Goal: Task Accomplishment & Management: Manage account settings

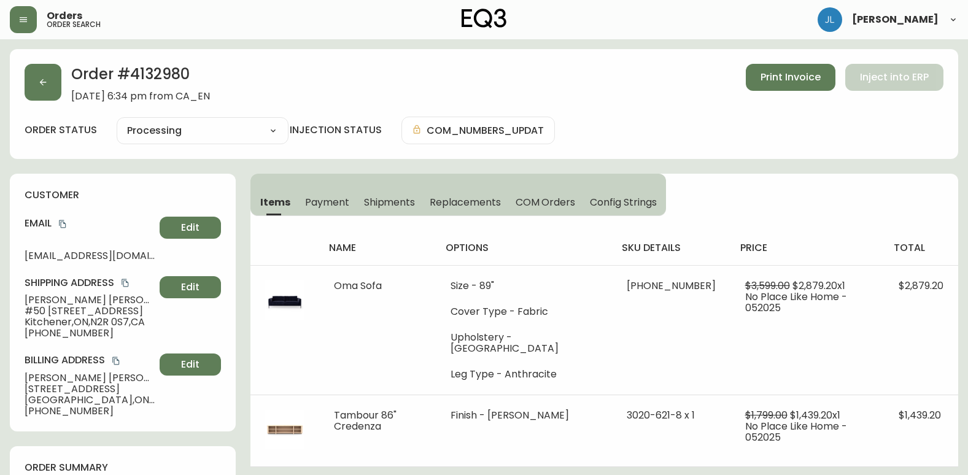
select select "PROCESSING"
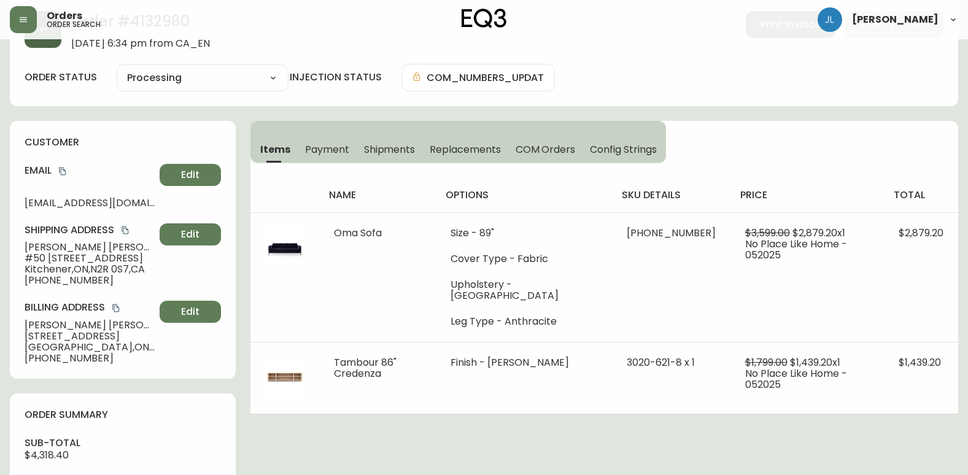
scroll to position [0, 0]
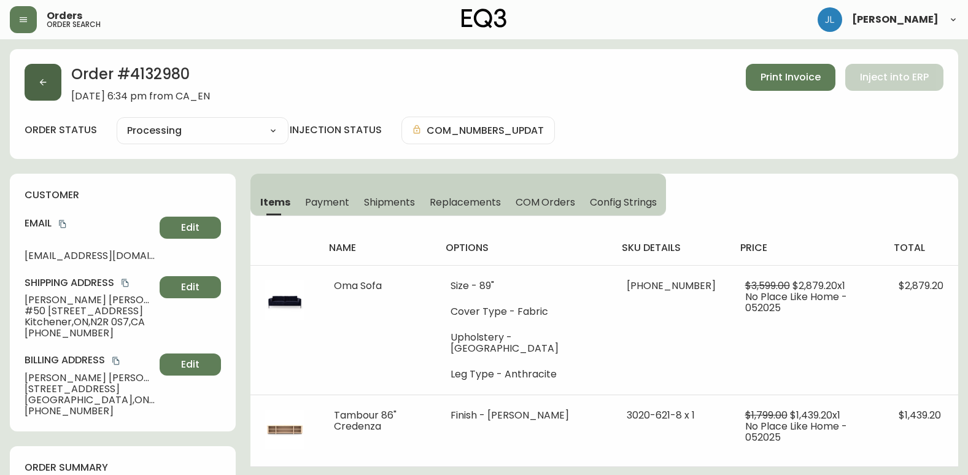
click at [33, 68] on button "button" at bounding box center [43, 82] width 37 height 37
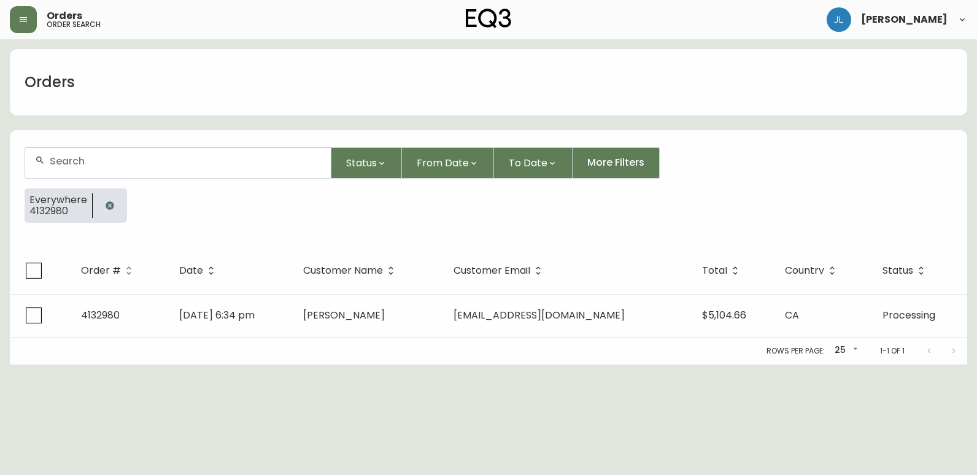
click at [107, 204] on icon "button" at bounding box center [110, 205] width 8 height 8
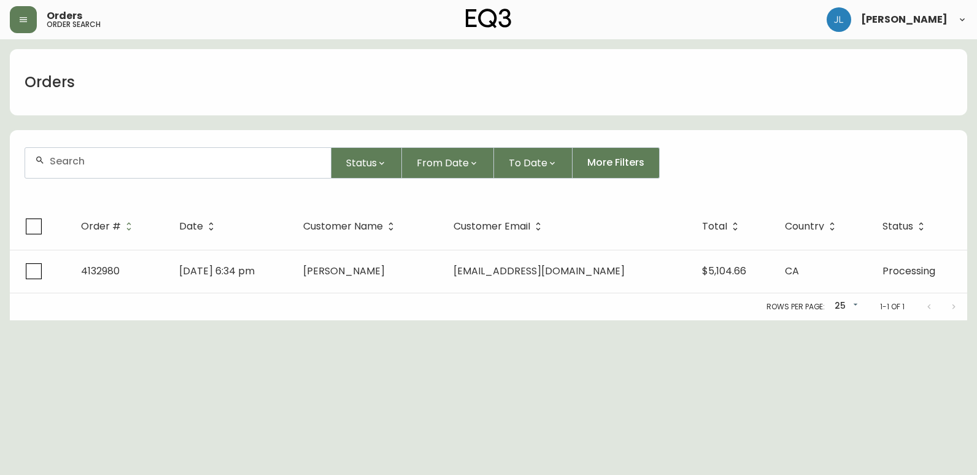
drag, startPoint x: 114, startPoint y: 153, endPoint x: 120, endPoint y: 168, distance: 16.0
click at [114, 158] on div at bounding box center [178, 163] width 306 height 30
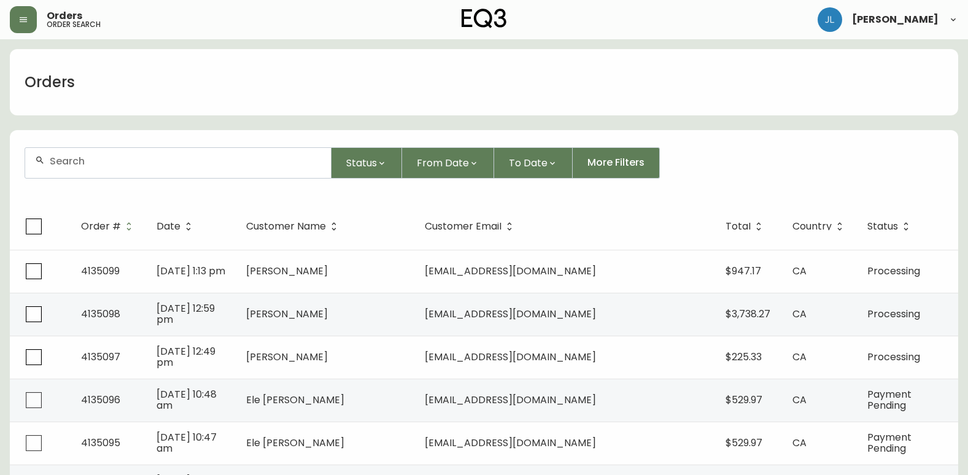
paste input "4134457"
type input "4134457"
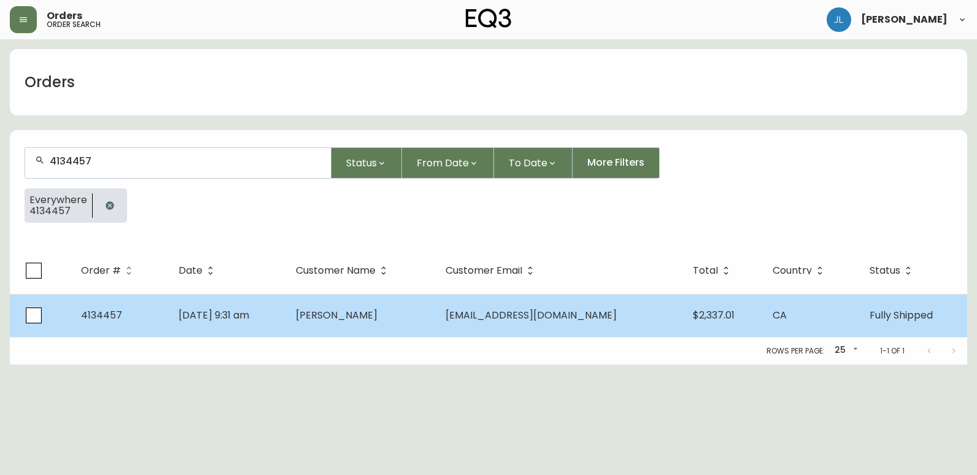
click at [286, 320] on td "[DATE] 9:31 am" at bounding box center [227, 315] width 117 height 43
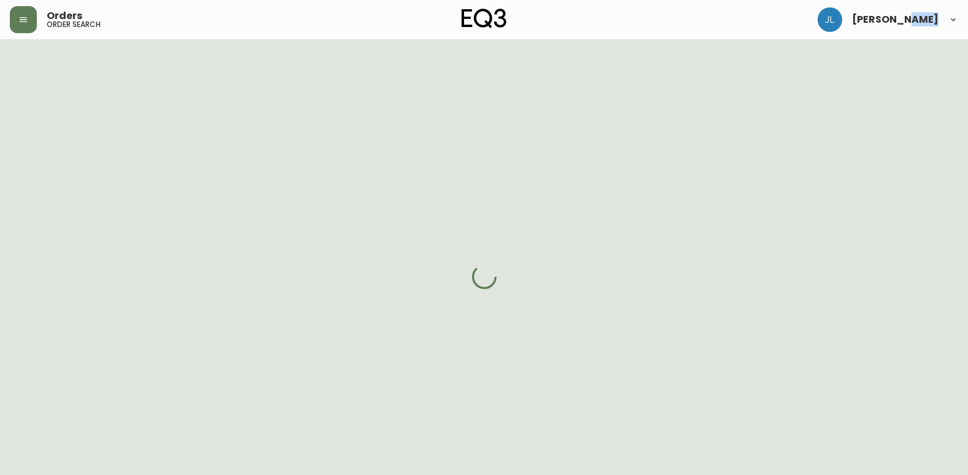
click at [339, 320] on div at bounding box center [484, 276] width 968 height 475
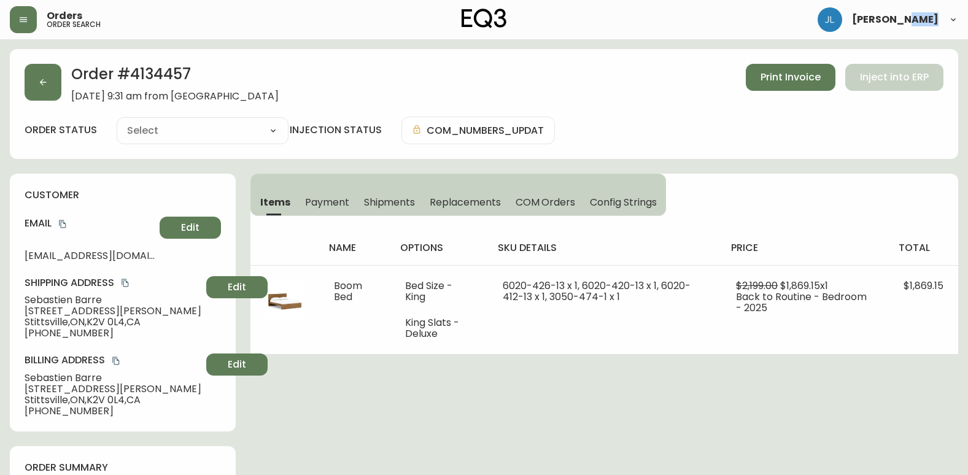
type input "Fully Shipped"
select select "FULLY_SHIPPED"
click at [382, 85] on div "Order # 4134457 [DATE] 9:31 am from CA_EN Print Invoice Inject into ERP" at bounding box center [484, 83] width 919 height 38
click at [390, 201] on span "Shipments" at bounding box center [390, 202] width 52 height 13
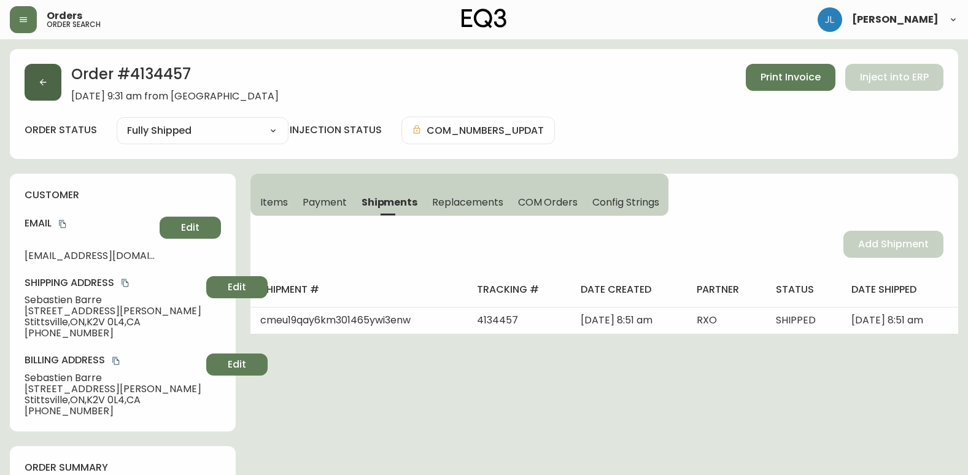
click at [53, 84] on button "button" at bounding box center [43, 82] width 37 height 37
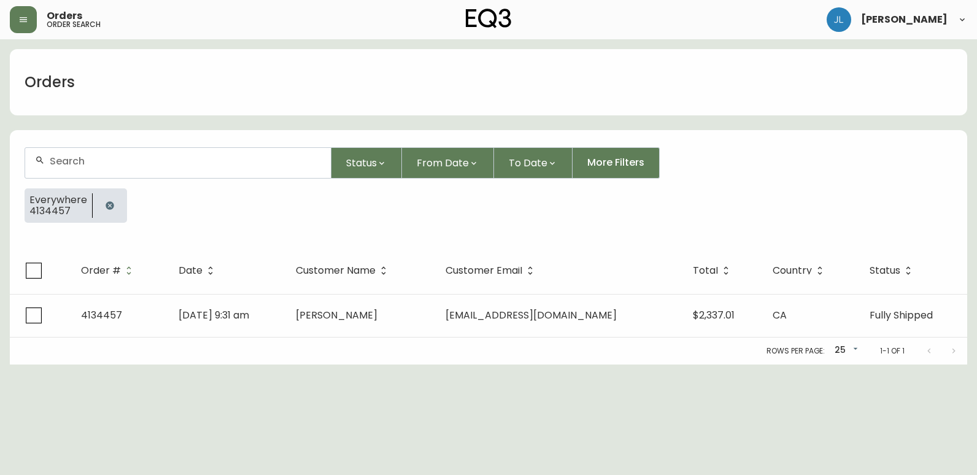
click at [106, 208] on icon "button" at bounding box center [110, 205] width 8 height 8
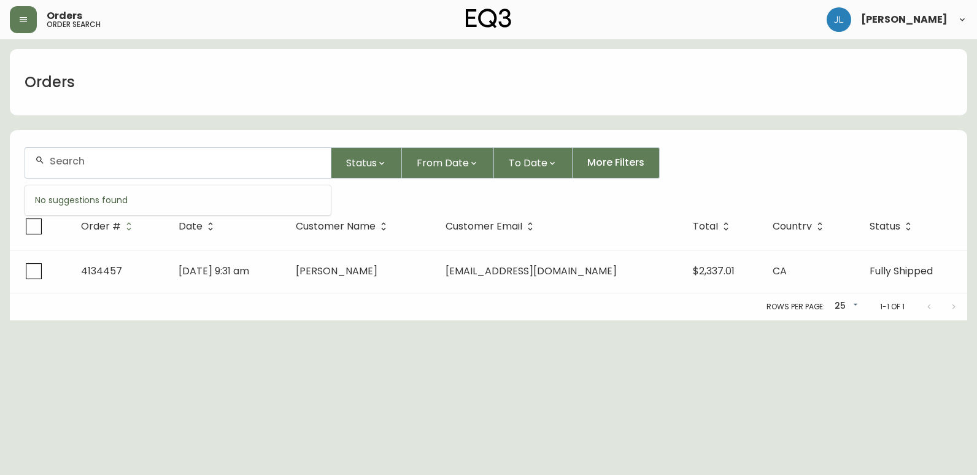
click at [102, 157] on input "text" at bounding box center [185, 161] width 271 height 12
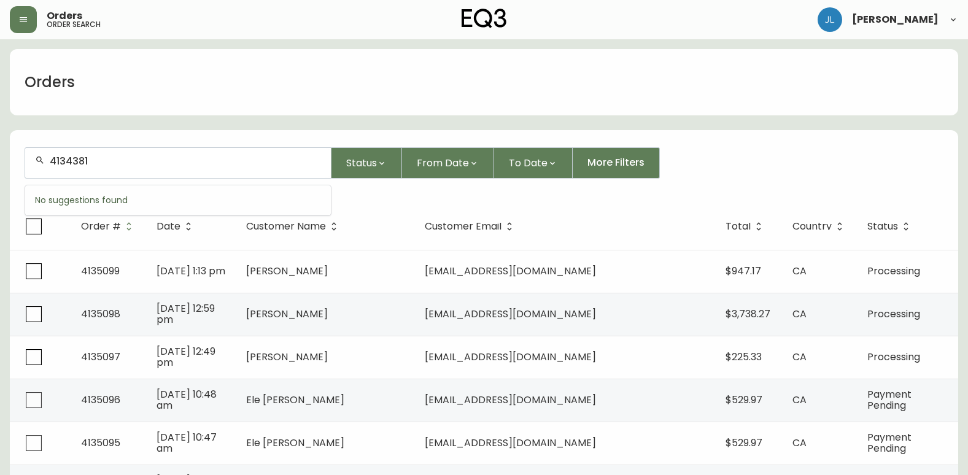
type input "4134381"
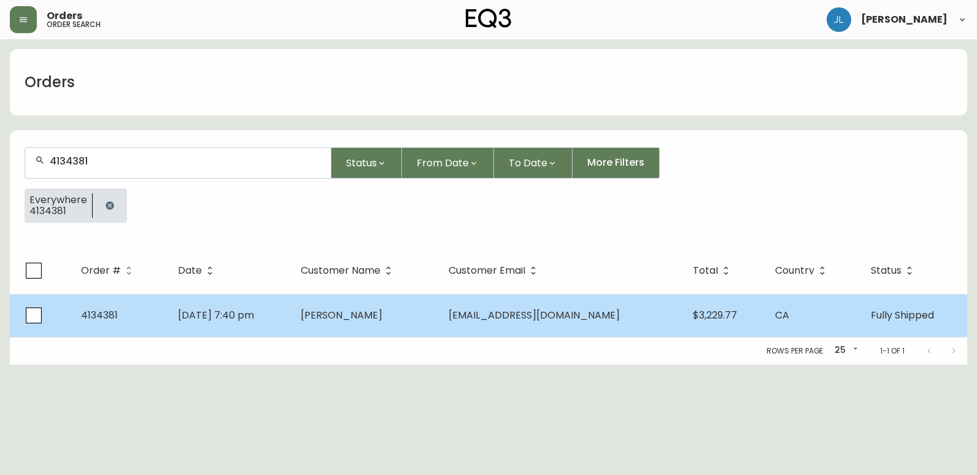
click at [291, 321] on td "[DATE] 7:40 pm" at bounding box center [229, 315] width 123 height 43
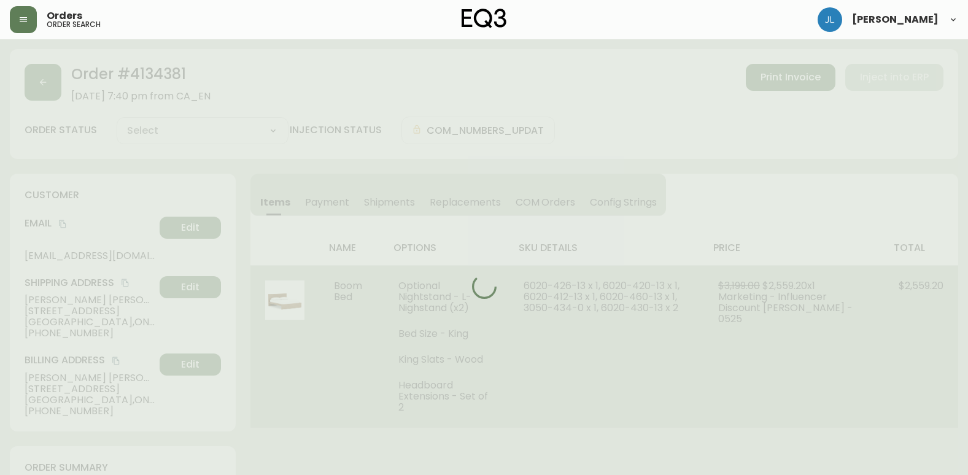
type input "Fully Shipped"
select select "FULLY_SHIPPED"
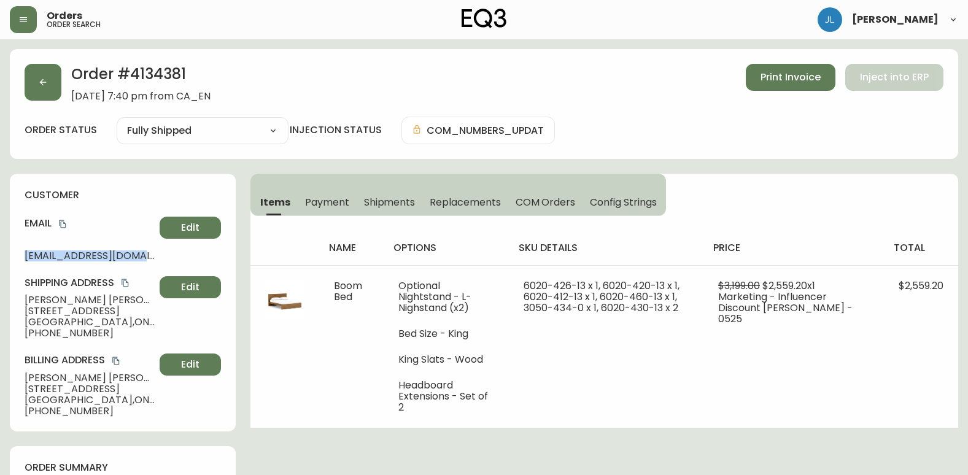
drag, startPoint x: 21, startPoint y: 256, endPoint x: 142, endPoint y: 259, distance: 121.0
click at [142, 259] on div "customer Email [EMAIL_ADDRESS][DOMAIN_NAME] Edit Shipping Address [PERSON_NAME]…" at bounding box center [123, 303] width 226 height 258
copy span "[EMAIL_ADDRESS][DOMAIN_NAME]"
click at [43, 91] on button "button" at bounding box center [43, 82] width 37 height 37
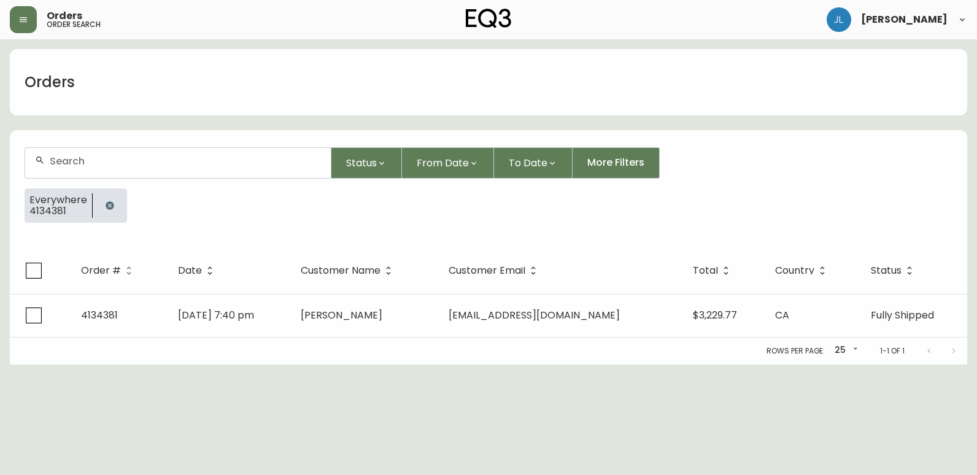
click at [106, 203] on icon "button" at bounding box center [110, 205] width 8 height 8
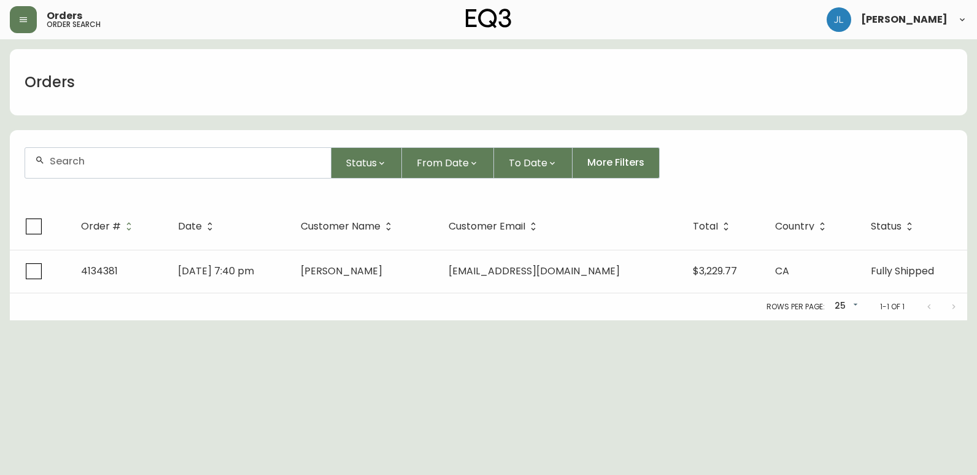
click at [122, 162] on input "text" at bounding box center [185, 161] width 271 height 12
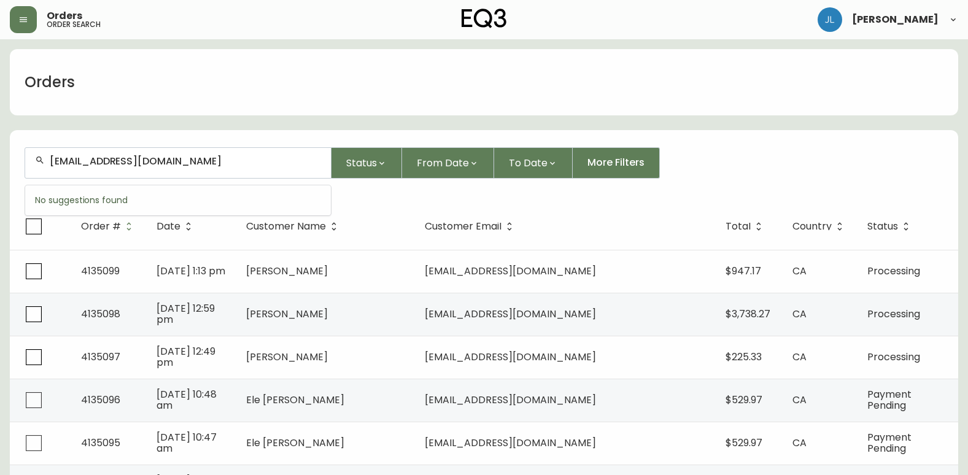
type input "[EMAIL_ADDRESS][DOMAIN_NAME]"
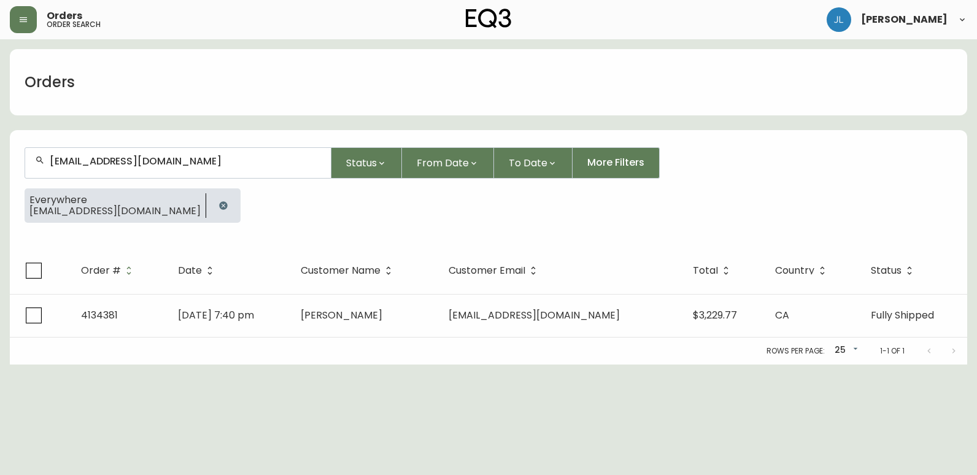
click at [219, 204] on icon "button" at bounding box center [224, 206] width 10 height 10
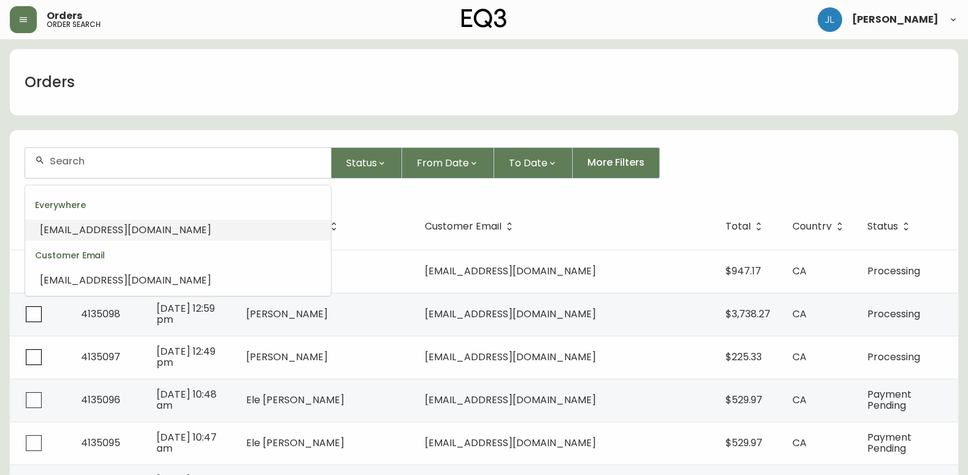
click at [101, 162] on input "text" at bounding box center [185, 161] width 271 height 12
paste input "[EMAIL_ADDRESS][DOMAIN_NAME]"
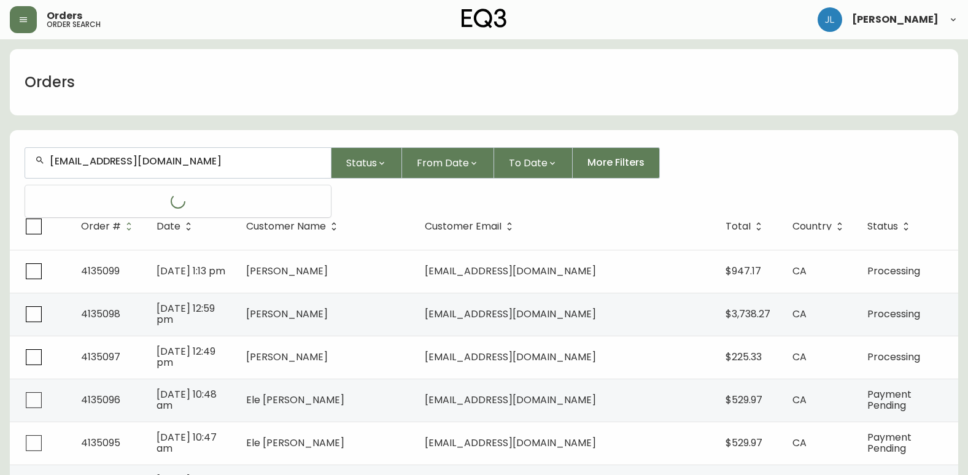
type input "[EMAIL_ADDRESS][DOMAIN_NAME]"
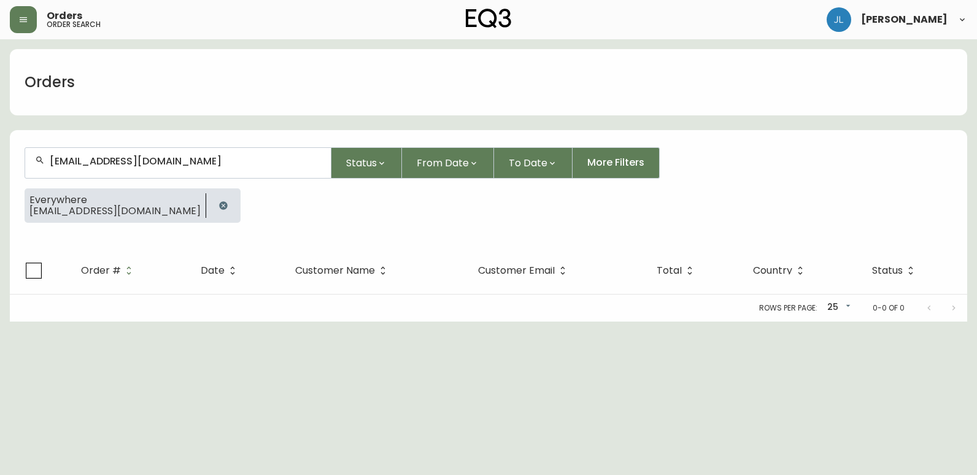
click at [219, 208] on icon "button" at bounding box center [223, 205] width 8 height 8
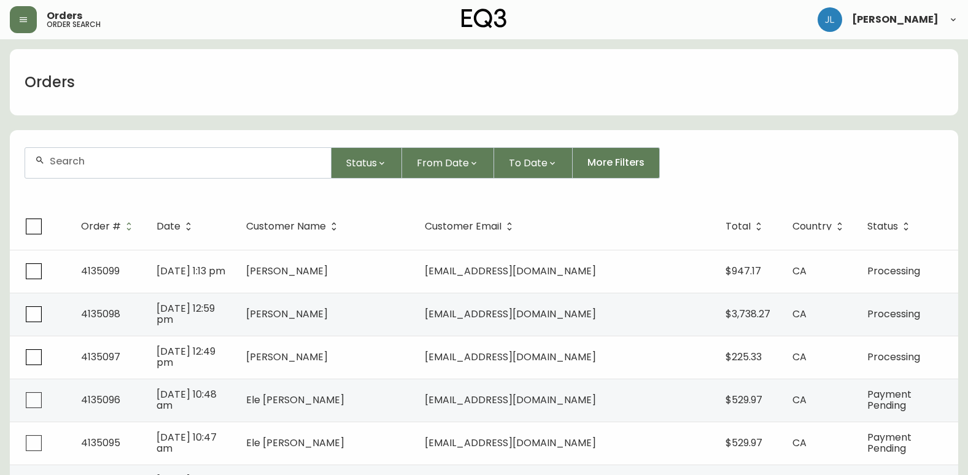
click at [177, 168] on div at bounding box center [178, 163] width 306 height 30
type input "[PERSON_NAME]"
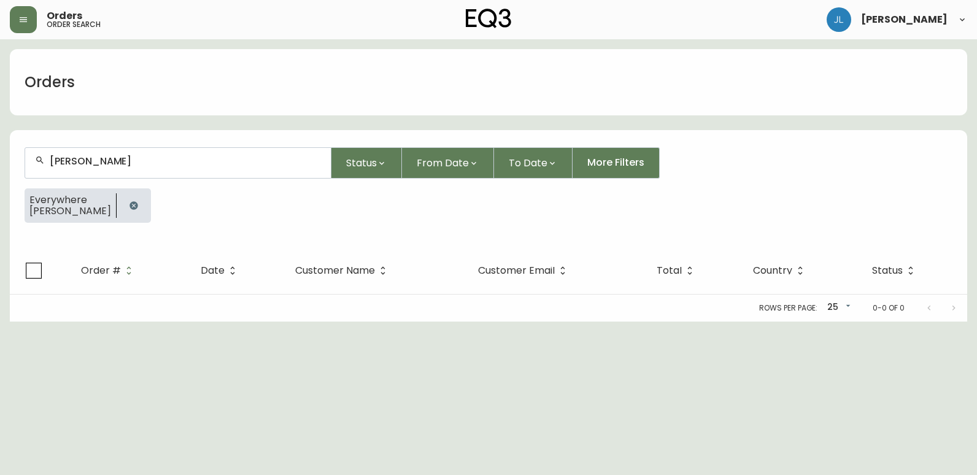
click at [32, 322] on html "Orders order search [PERSON_NAME] Orders [PERSON_NAME] Status From Date To Date…" at bounding box center [488, 161] width 977 height 322
click at [130, 206] on icon "button" at bounding box center [134, 205] width 8 height 8
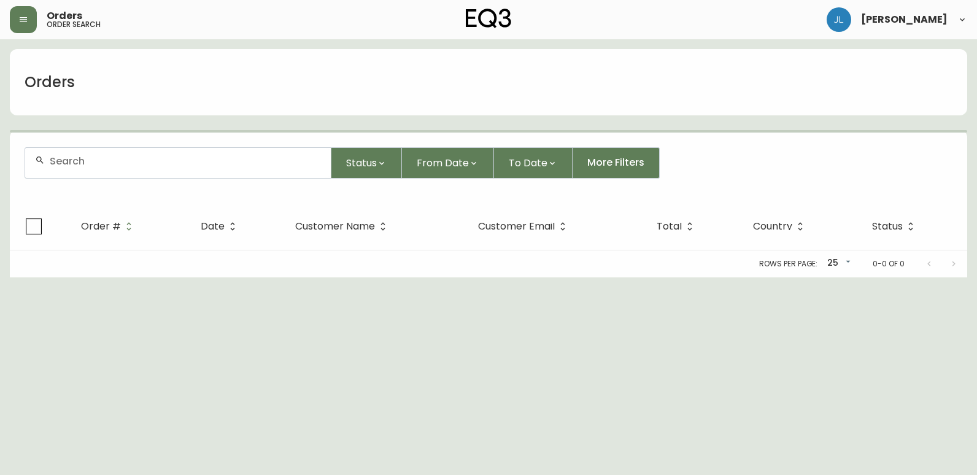
click at [133, 164] on input "text" at bounding box center [185, 161] width 271 height 12
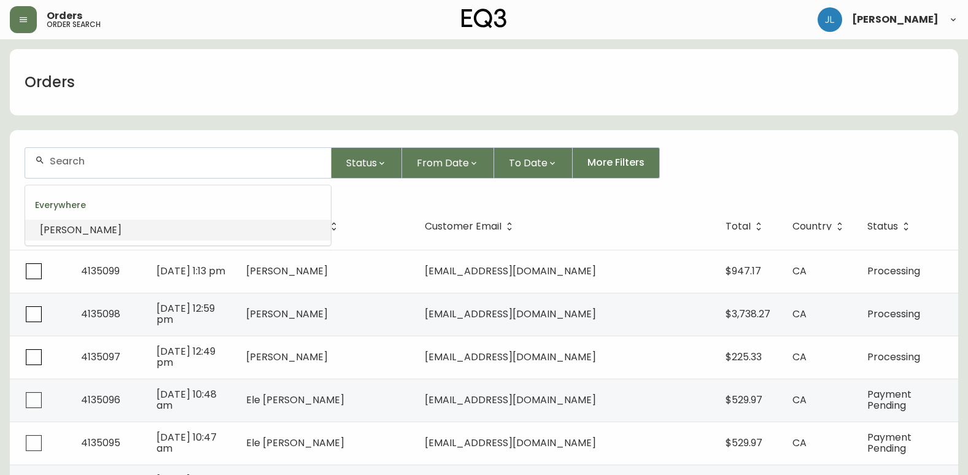
paste input "4105359"
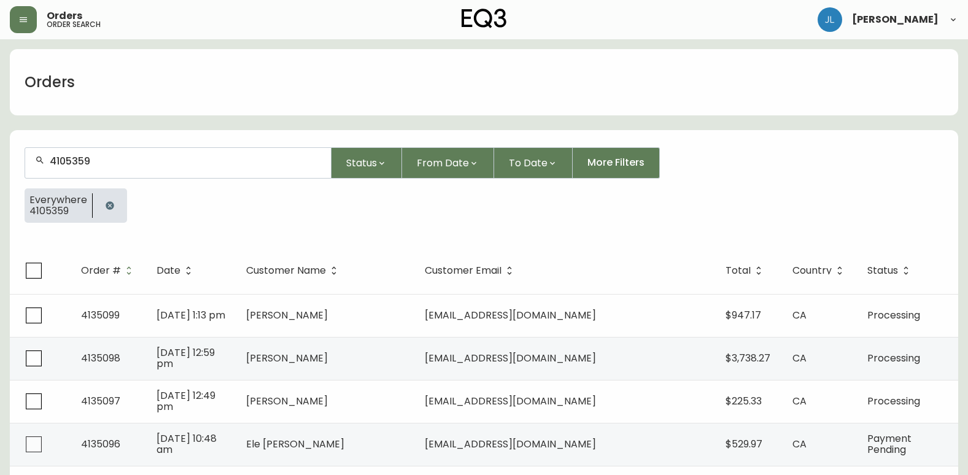
type input "4105359"
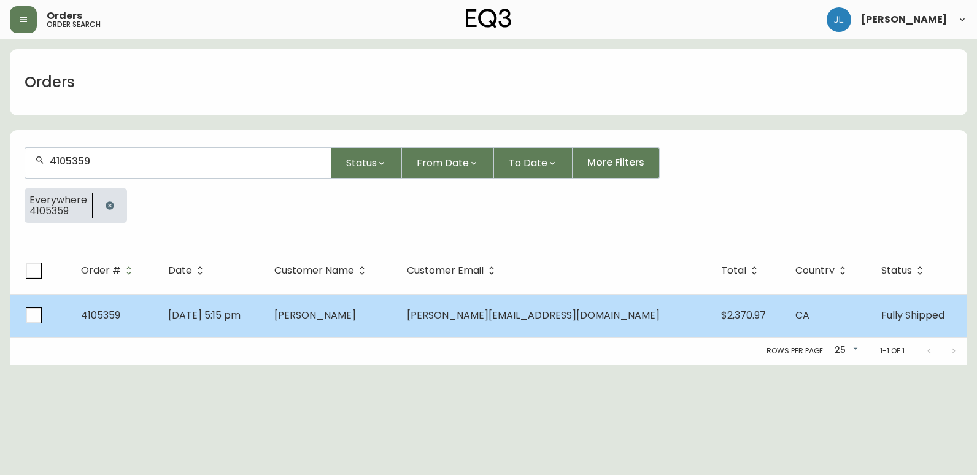
click at [265, 315] on td "[DATE] 5:15 pm" at bounding box center [211, 315] width 106 height 43
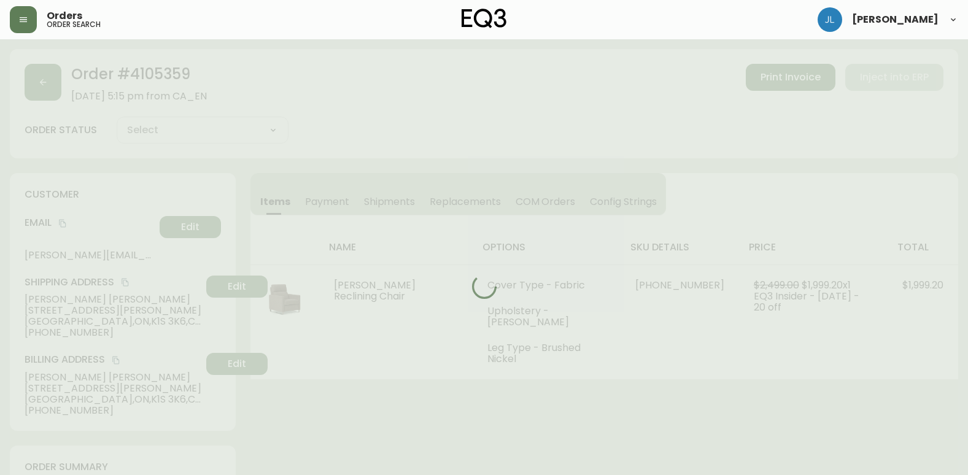
type input "Fully Shipped"
select select "FULLY_SHIPPED"
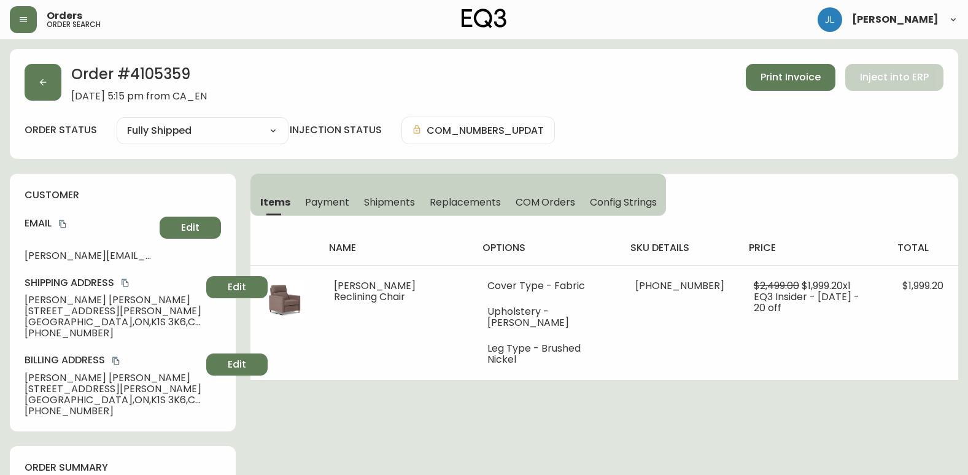
click at [629, 76] on div "Order # 4105359 [DATE] 5:15 pm from CA_EN Print Invoice Inject into ERP" at bounding box center [484, 83] width 919 height 38
click at [367, 206] on span "Shipments" at bounding box center [390, 202] width 52 height 13
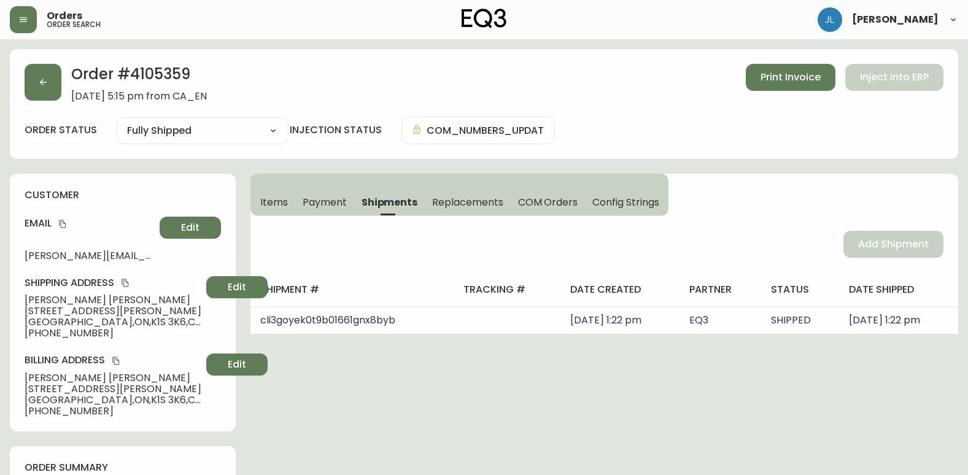
click at [54, 85] on button "button" at bounding box center [43, 82] width 37 height 37
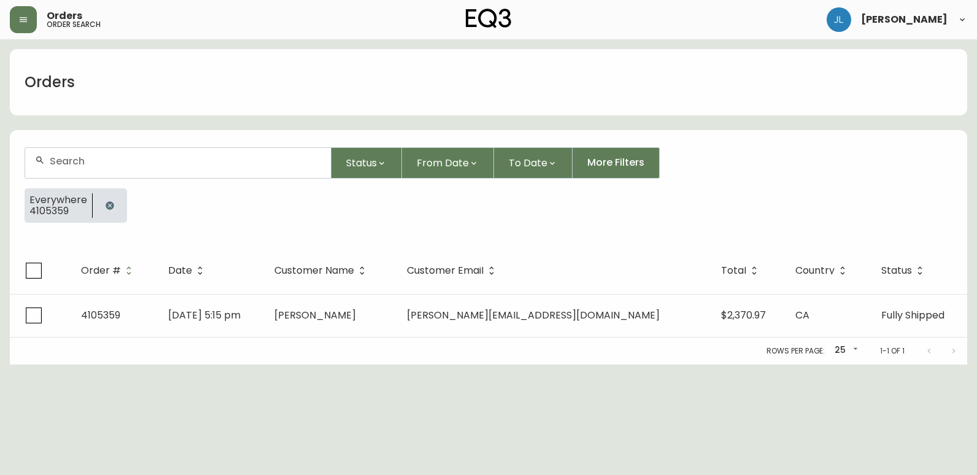
click at [112, 206] on icon "button" at bounding box center [110, 205] width 8 height 8
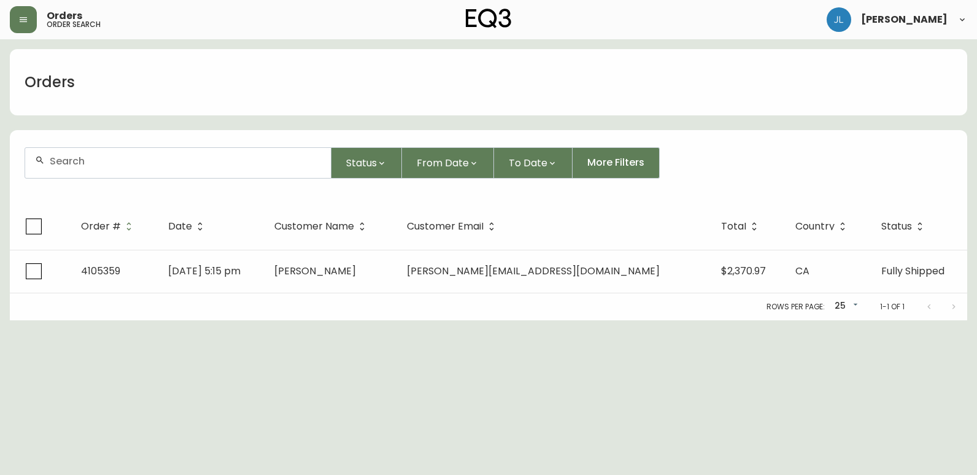
click at [128, 158] on input "text" at bounding box center [185, 161] width 271 height 12
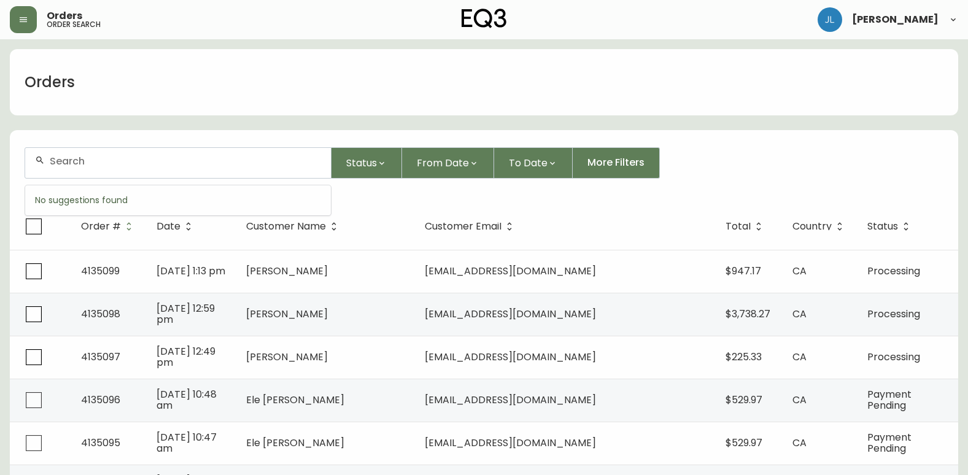
paste input "4134691"
type input "4134691"
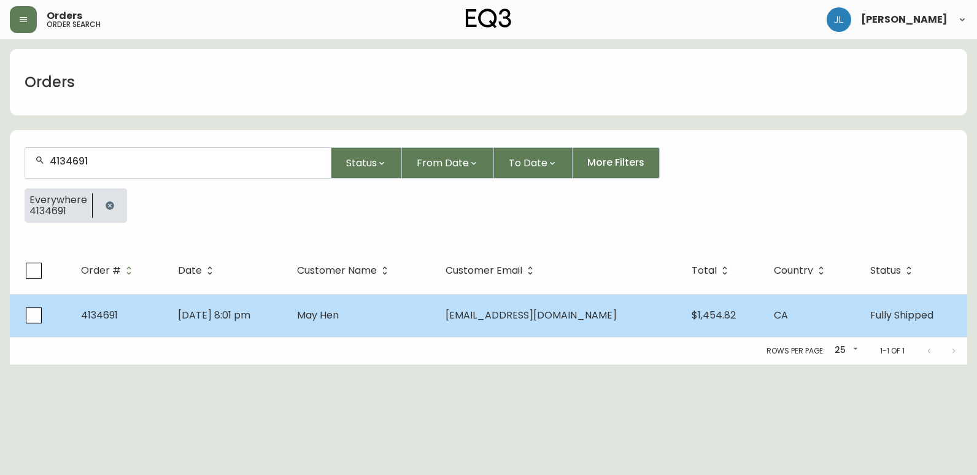
click at [287, 320] on td "[DATE] 8:01 pm" at bounding box center [227, 315] width 118 height 43
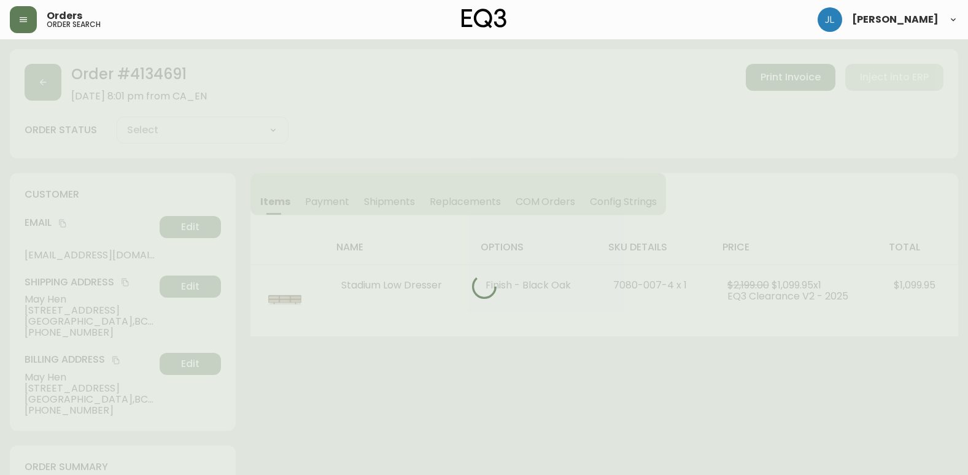
type input "Fully Shipped"
select select "FULLY_SHIPPED"
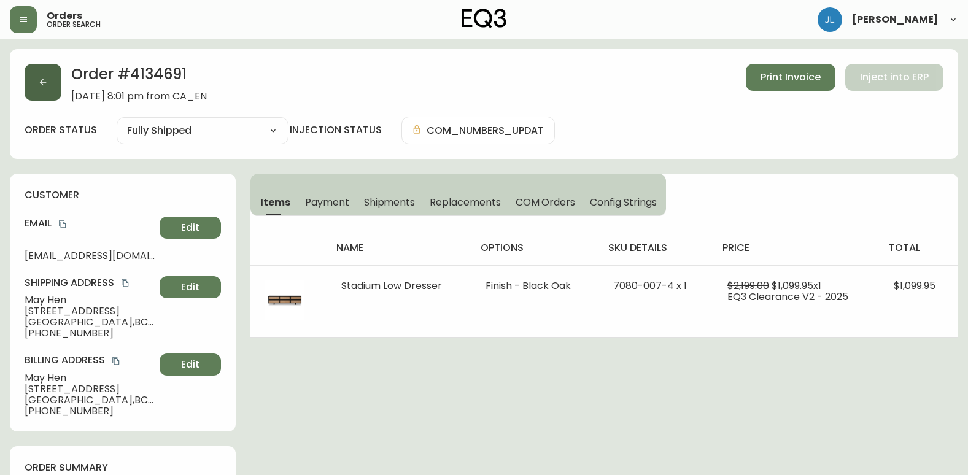
click at [49, 80] on button "button" at bounding box center [43, 82] width 37 height 37
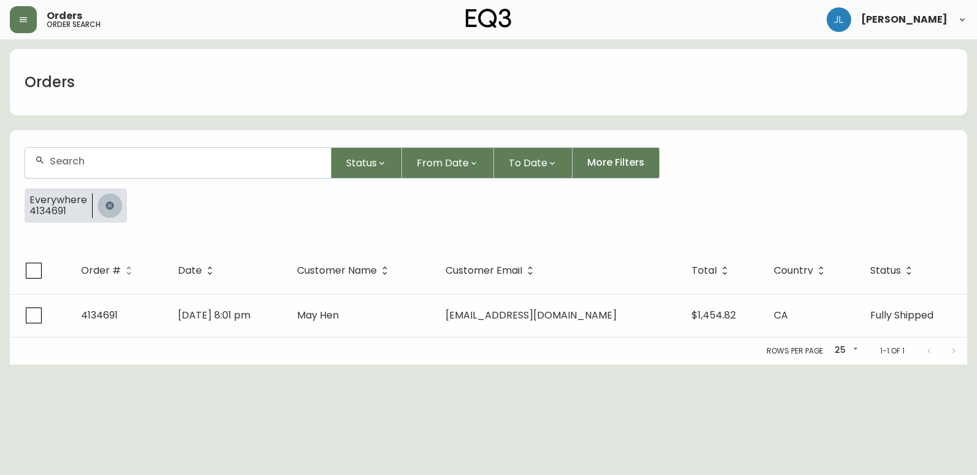
click at [110, 200] on button "button" at bounding box center [110, 205] width 25 height 25
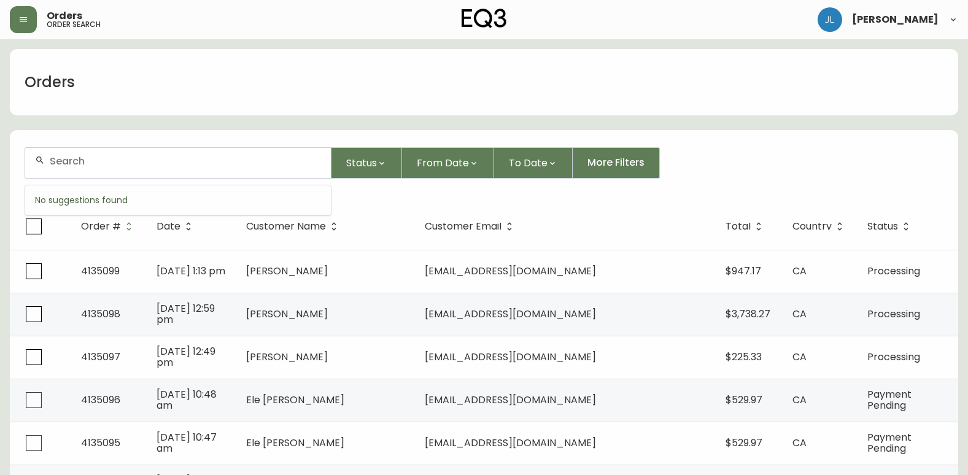
click at [117, 163] on input "text" at bounding box center [185, 161] width 271 height 12
paste input "4134457"
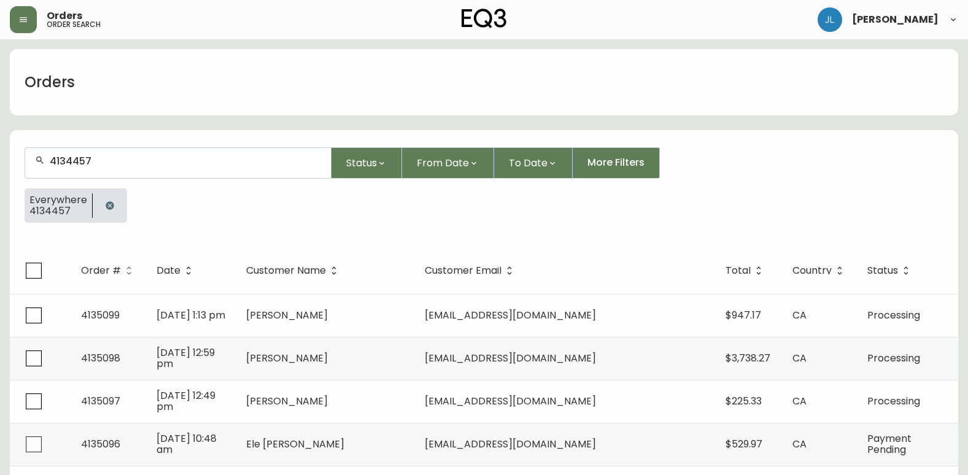
type input "4134457"
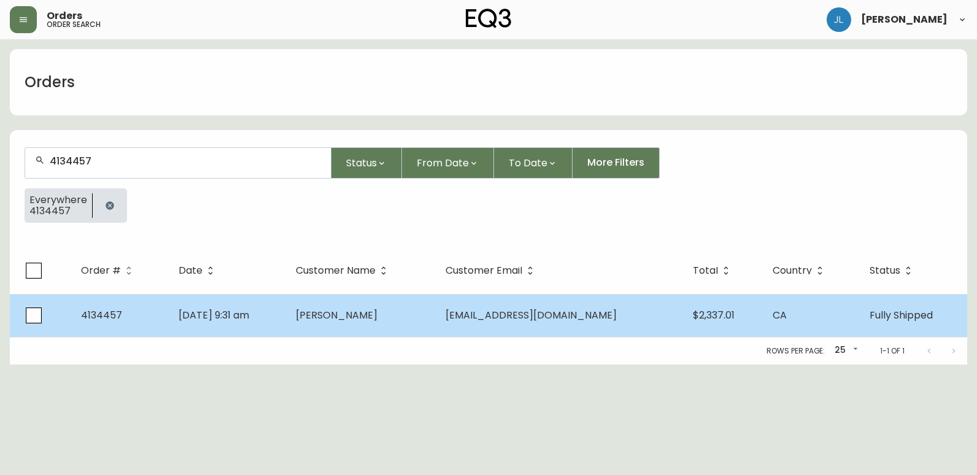
click at [286, 311] on td "[DATE] 9:31 am" at bounding box center [227, 315] width 117 height 43
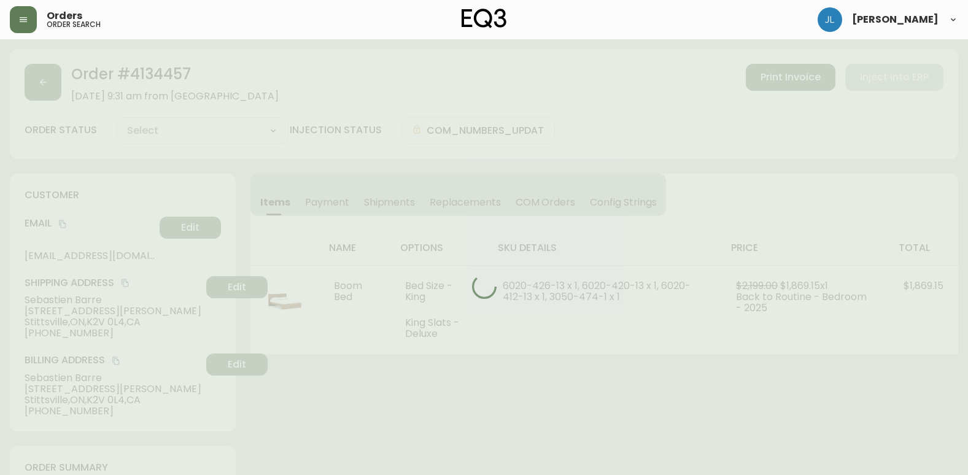
type input "Fully Shipped"
select select "FULLY_SHIPPED"
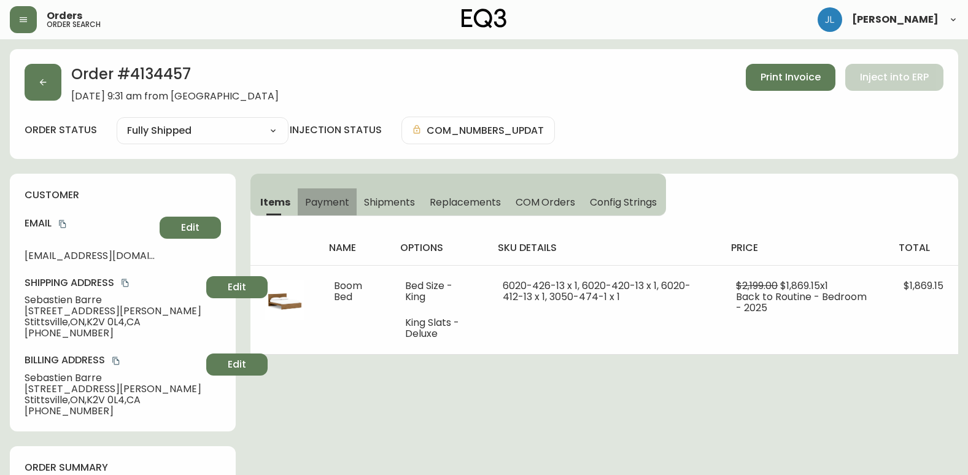
click at [312, 198] on span "Payment" at bounding box center [327, 202] width 44 height 13
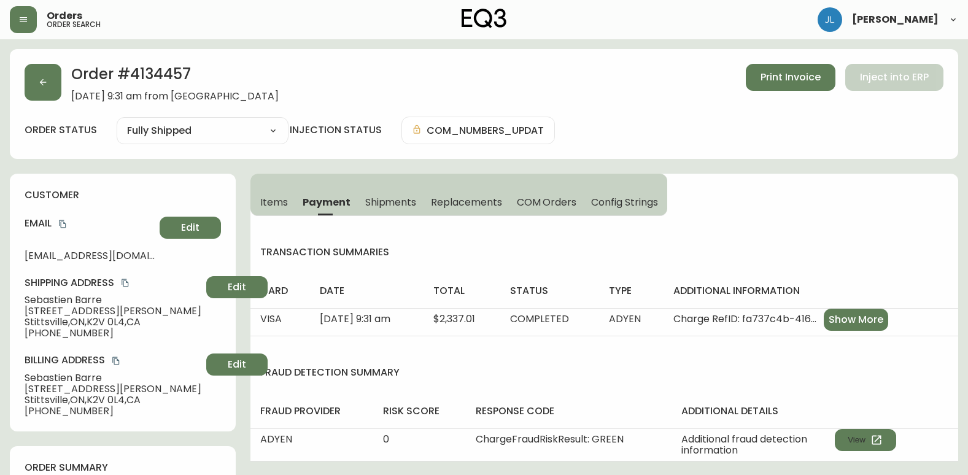
click at [276, 201] on span "Items" at bounding box center [274, 202] width 28 height 13
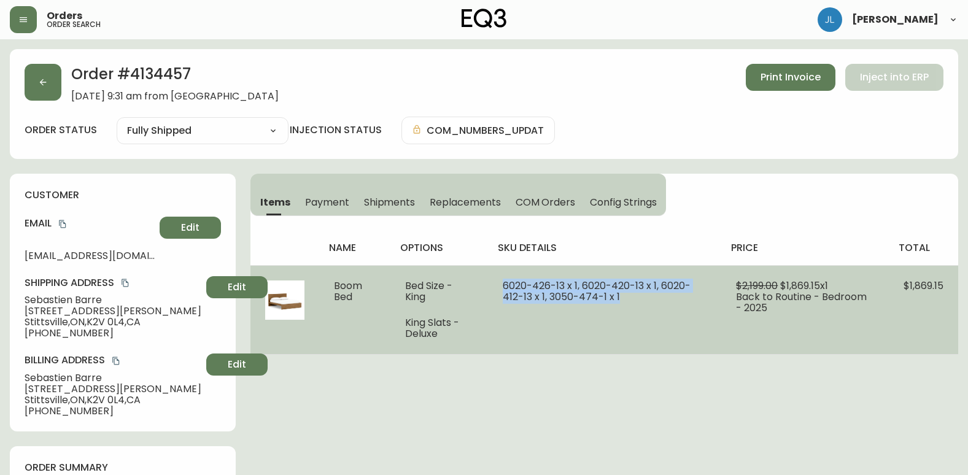
drag, startPoint x: 632, startPoint y: 301, endPoint x: 500, endPoint y: 285, distance: 133.0
click at [500, 285] on td "6020-426-13 x 1, 6020-420-13 x 1, 6020-412-13 x 1, 3050-474-1 x 1" at bounding box center [604, 309] width 233 height 89
copy span "6020-426-13 x 1, 6020-420-13 x 1, 6020-412-13 x 1, 3050-474-1 x 1"
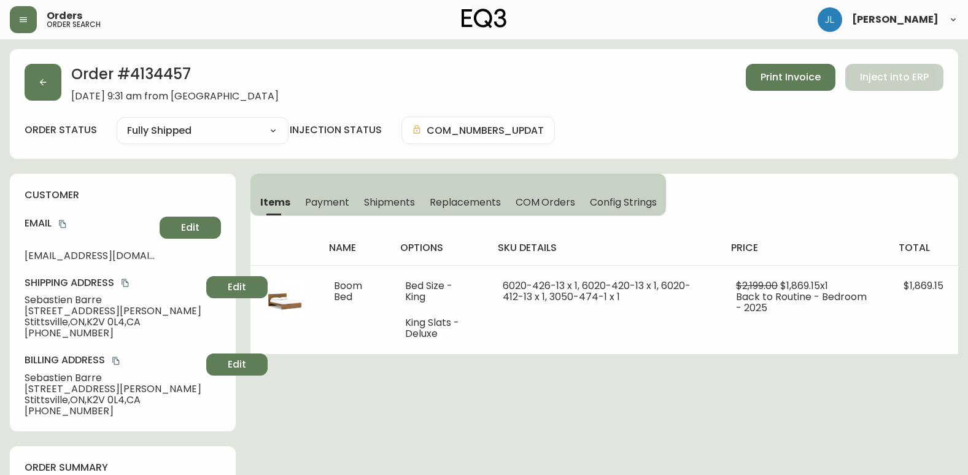
click at [55, 82] on button "button" at bounding box center [43, 82] width 37 height 37
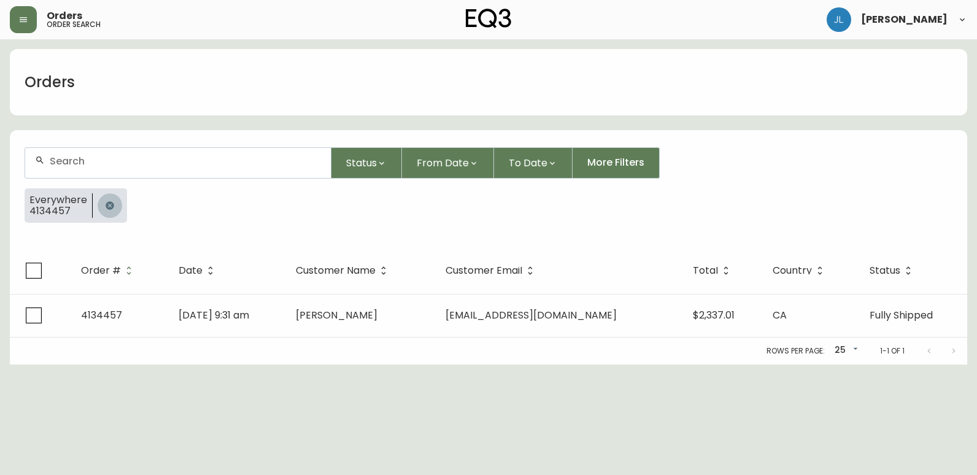
click at [113, 204] on icon "button" at bounding box center [110, 206] width 10 height 10
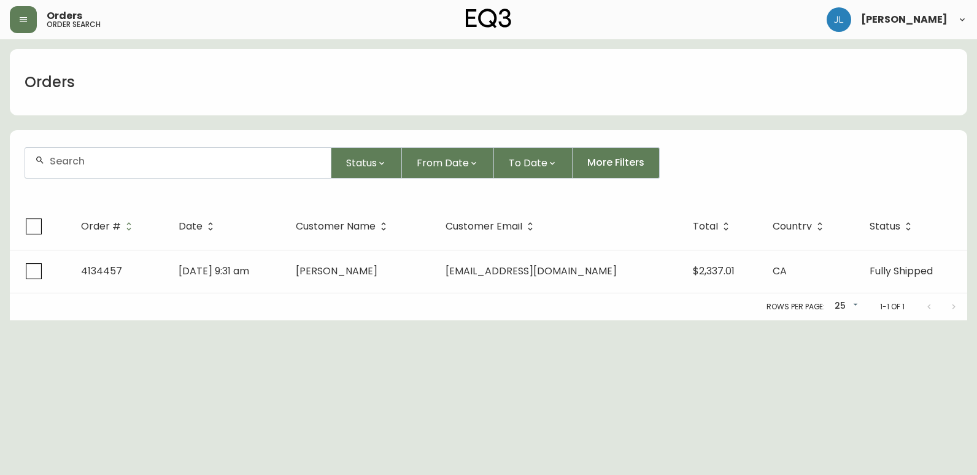
click at [116, 160] on input "text" at bounding box center [185, 161] width 271 height 12
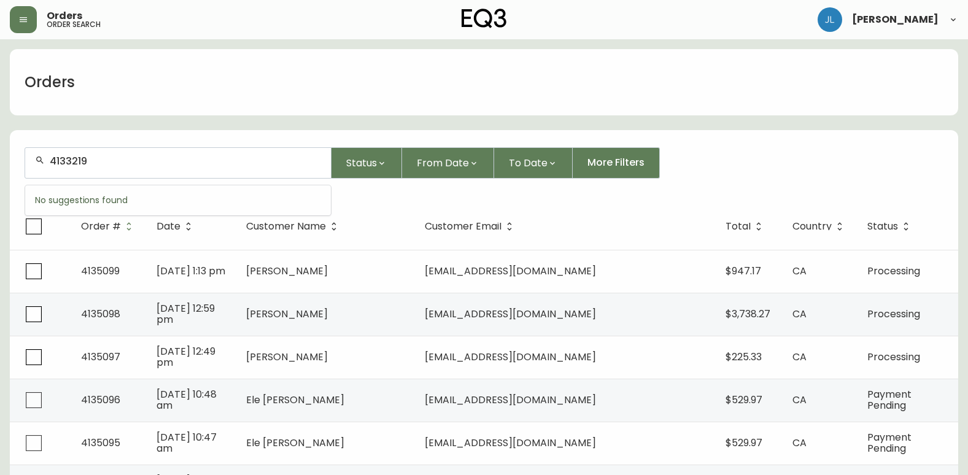
type input "4133219"
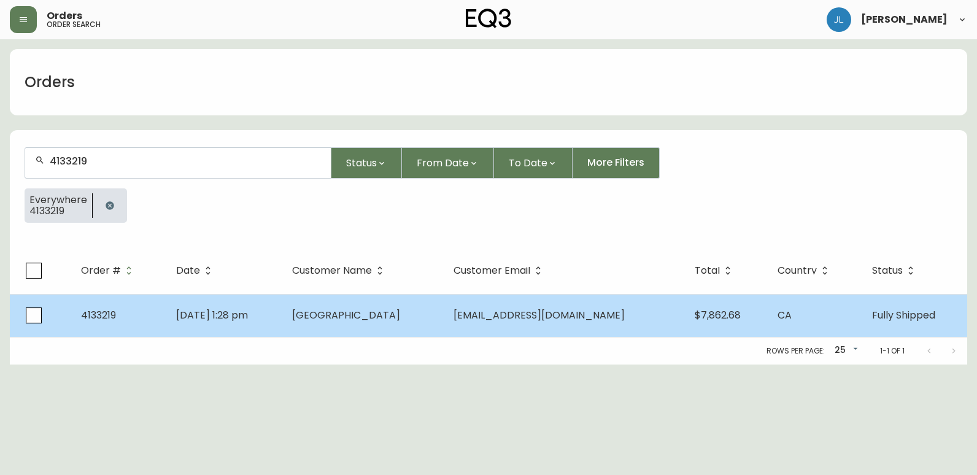
click at [282, 322] on td "[DATE] 1:28 pm" at bounding box center [223, 315] width 115 height 43
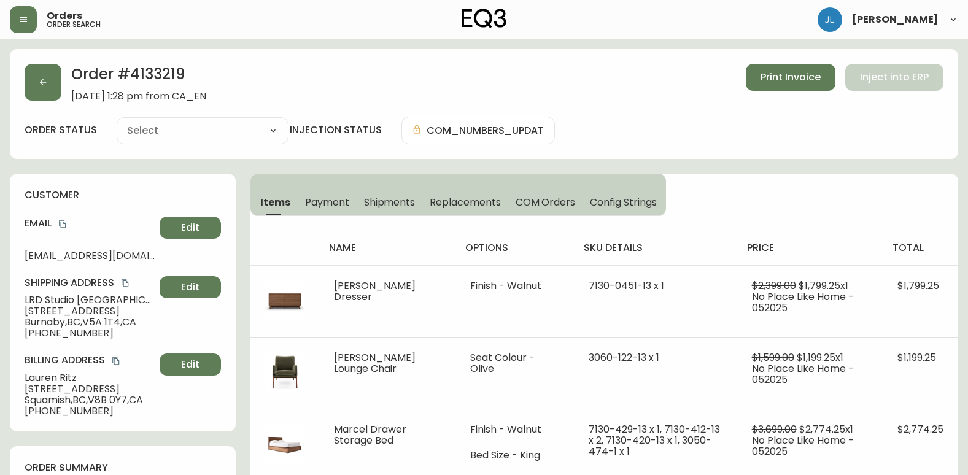
type input "Fully Shipped"
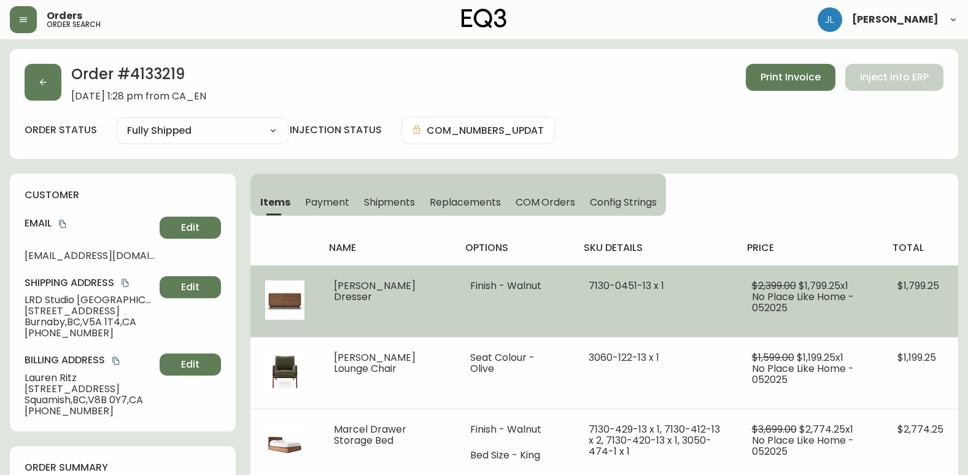
select select "FULLY_SHIPPED"
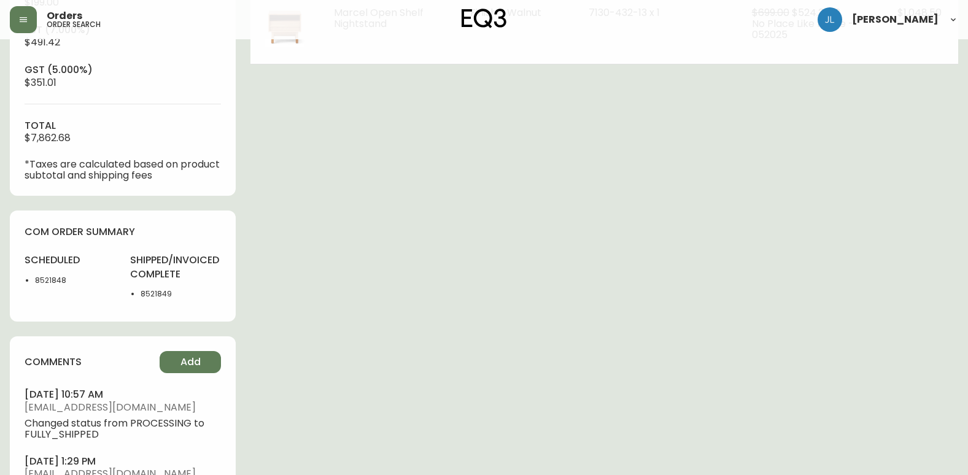
scroll to position [553, 0]
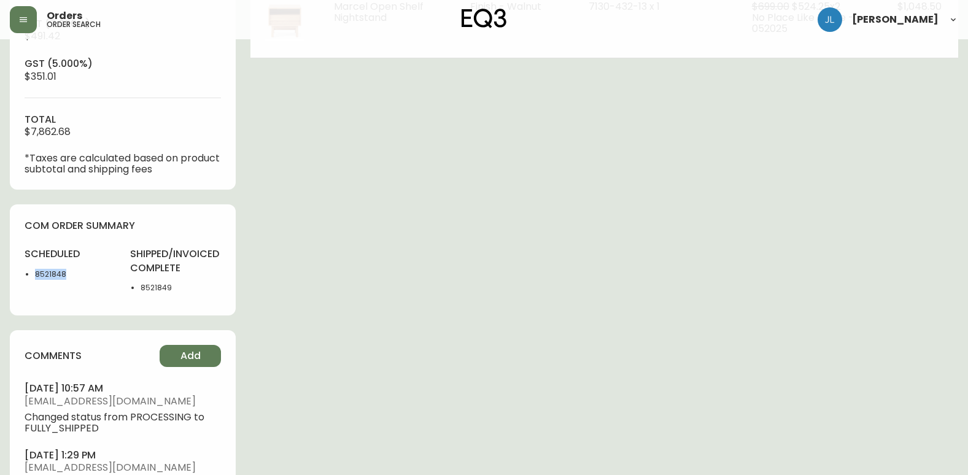
drag, startPoint x: 61, startPoint y: 274, endPoint x: 34, endPoint y: 274, distance: 27.0
click at [34, 274] on ul "8521848" at bounding box center [70, 274] width 91 height 11
copy li "8521848"
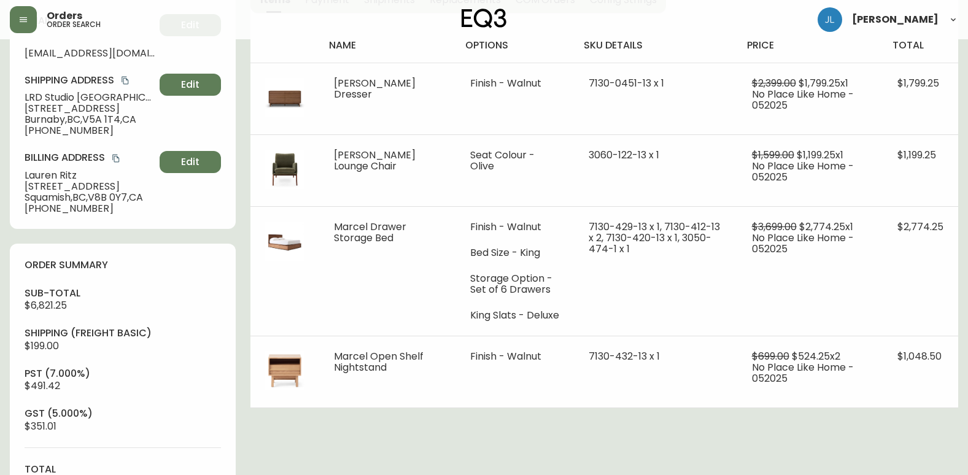
scroll to position [184, 0]
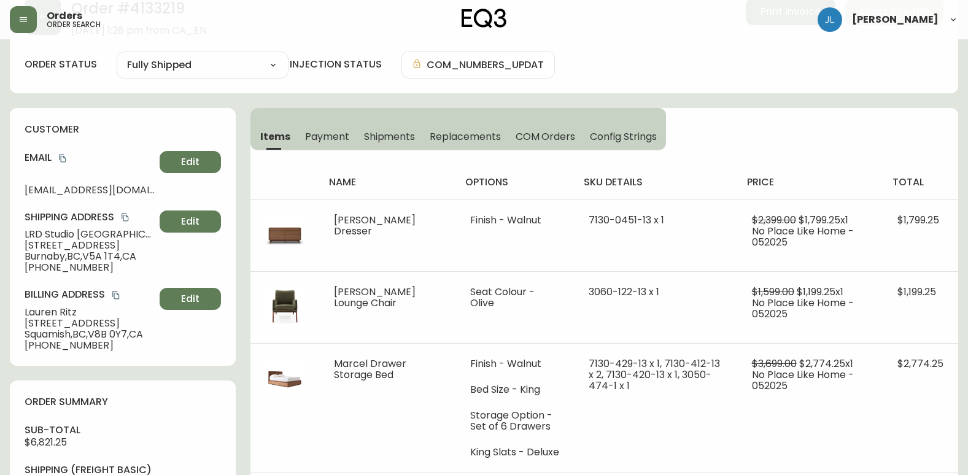
scroll to position [0, 0]
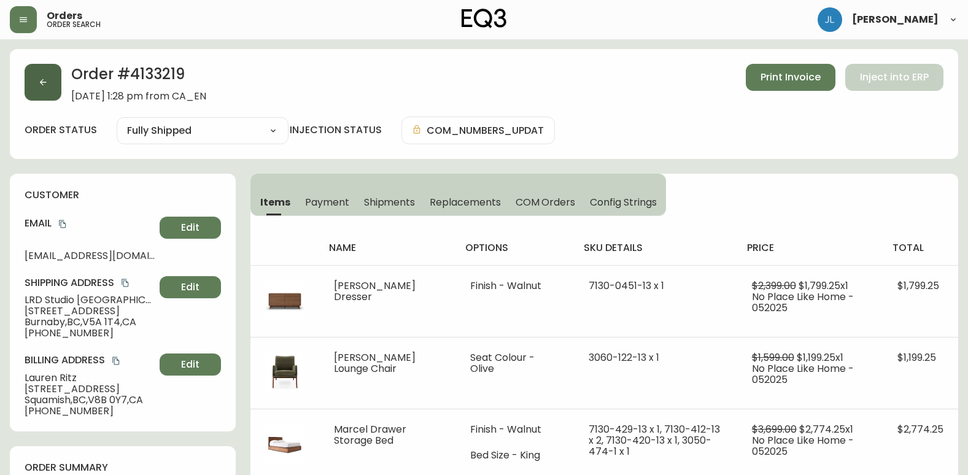
click at [39, 93] on button "button" at bounding box center [43, 82] width 37 height 37
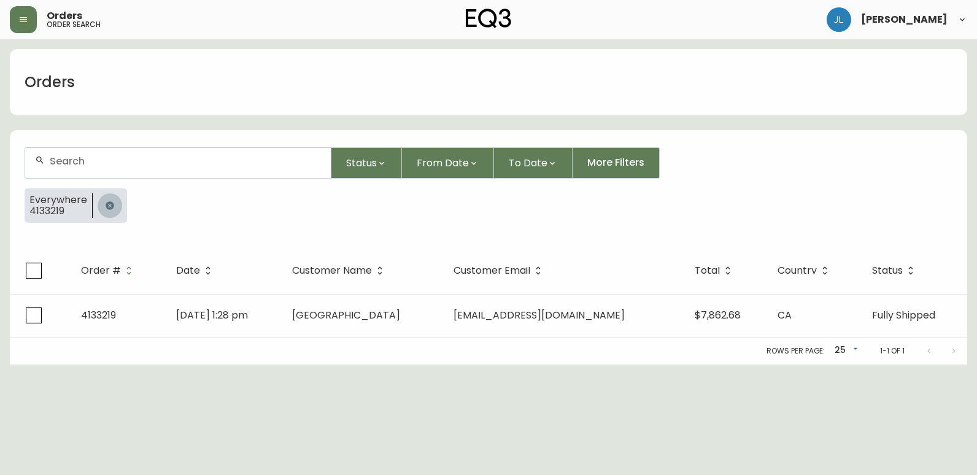
click at [107, 211] on button "button" at bounding box center [110, 205] width 25 height 25
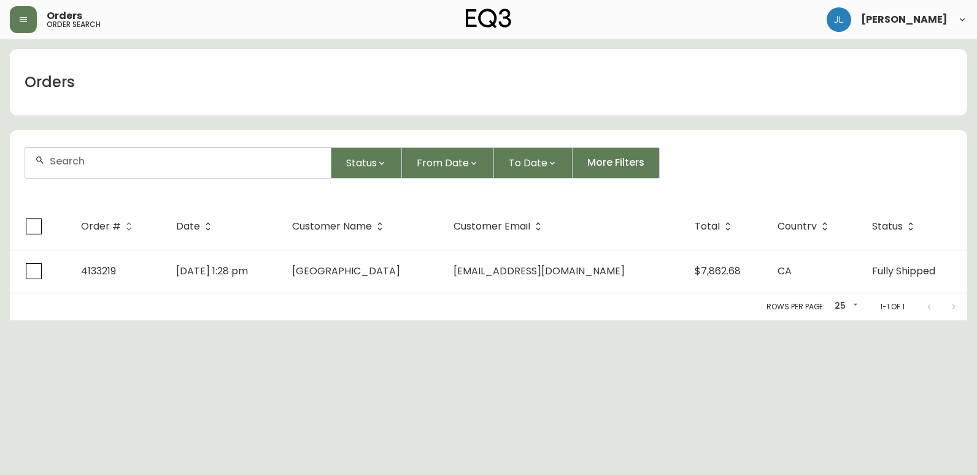
click at [107, 160] on input "text" at bounding box center [185, 161] width 271 height 12
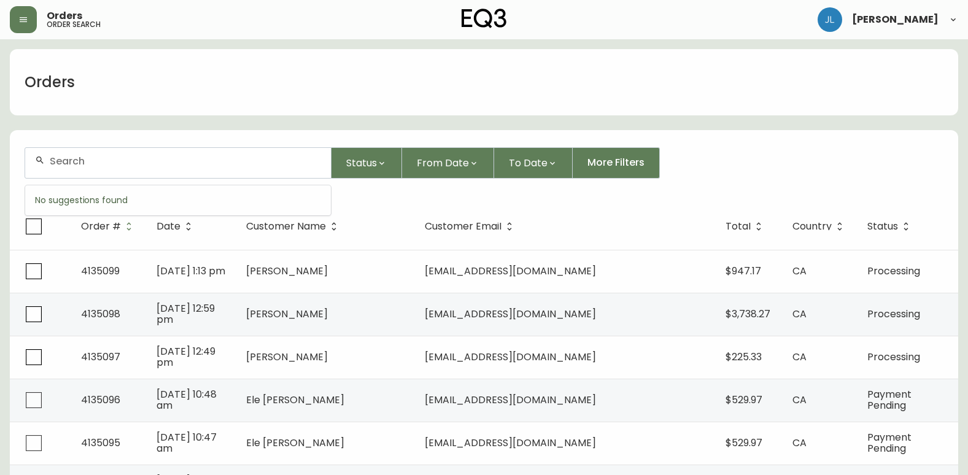
paste input "4134879"
type input "4134879"
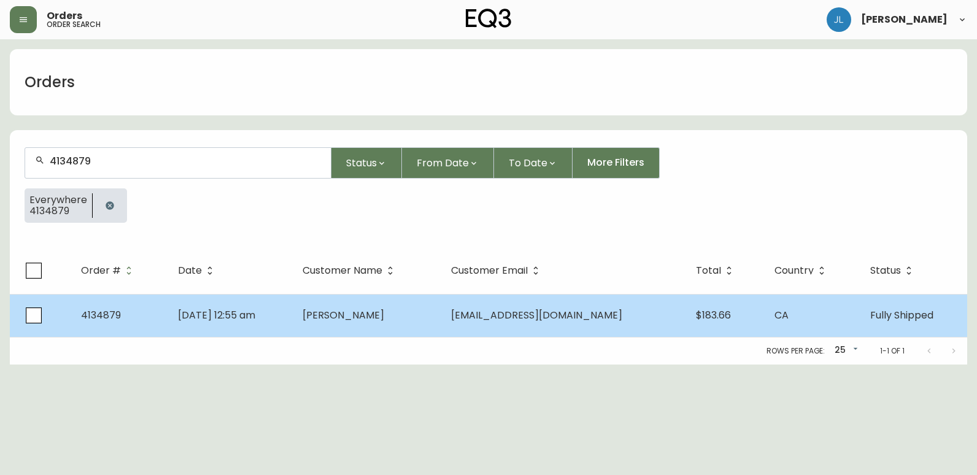
click at [293, 322] on td "[DATE] 12:55 am" at bounding box center [230, 315] width 125 height 43
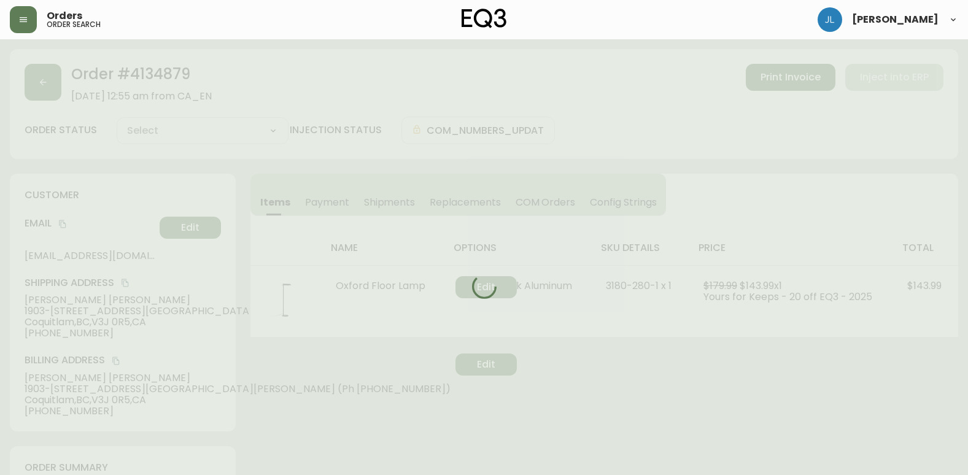
type input "Fully Shipped"
select select "FULLY_SHIPPED"
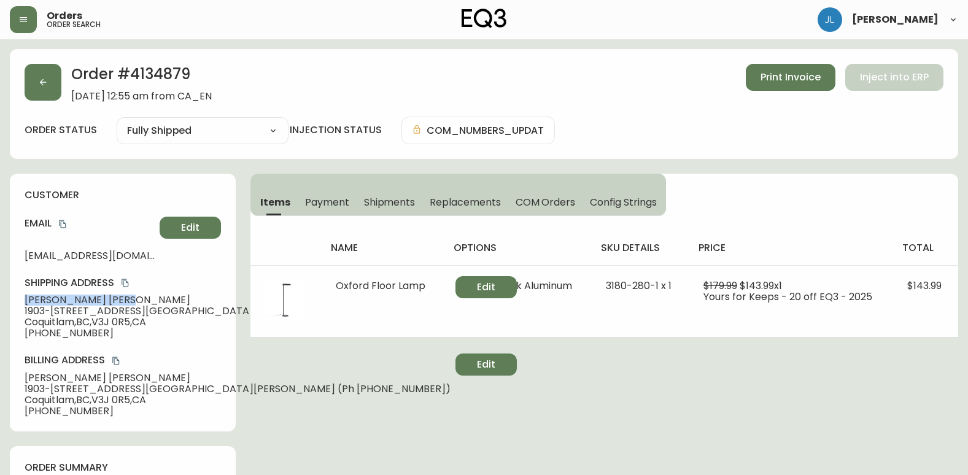
drag, startPoint x: 19, startPoint y: 299, endPoint x: 118, endPoint y: 298, distance: 99.5
click at [118, 298] on div "customer Email [EMAIL_ADDRESS][DOMAIN_NAME] Edit Shipping Address [PERSON_NAME]…" at bounding box center [123, 303] width 226 height 258
copy span "[PERSON_NAME]"
drag, startPoint x: 15, startPoint y: 309, endPoint x: 117, endPoint y: 314, distance: 101.4
click at [117, 314] on div "customer Email [EMAIL_ADDRESS][DOMAIN_NAME] Edit Shipping Address [PERSON_NAME]…" at bounding box center [123, 303] width 226 height 258
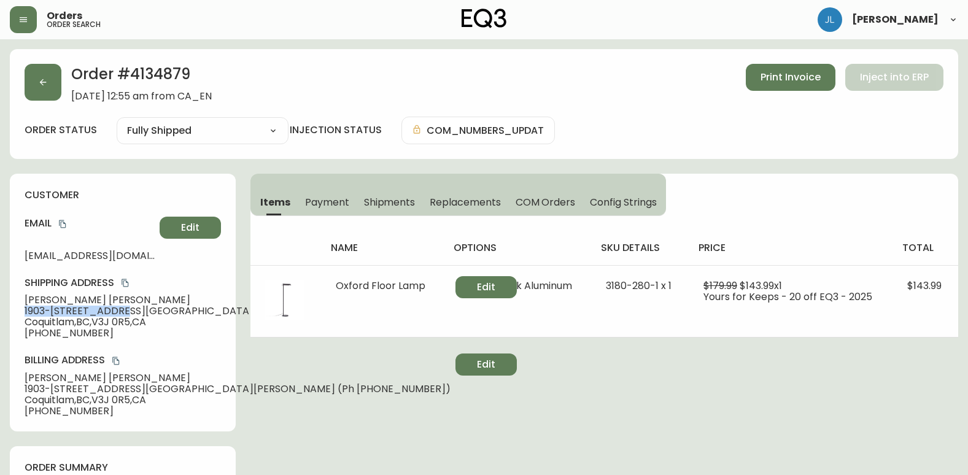
copy span "1903-[STREET_ADDRESS][PERSON_NAME]"
drag, startPoint x: 98, startPoint y: 321, endPoint x: 138, endPoint y: 324, distance: 39.4
click at [138, 324] on span "Coquitlam , BC , V3J 0R5 , [GEOGRAPHIC_DATA]" at bounding box center [238, 322] width 426 height 11
copy span "V3J 0R5"
drag, startPoint x: 36, startPoint y: 334, endPoint x: 99, endPoint y: 341, distance: 63.6
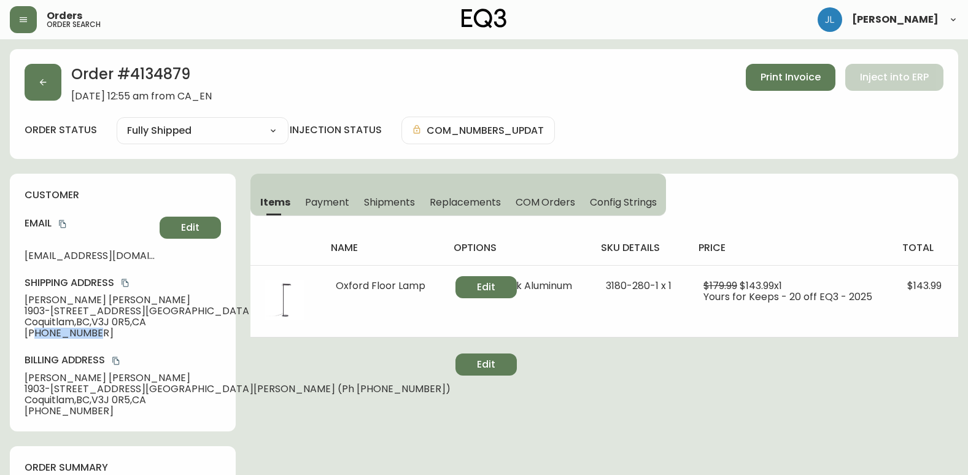
click at [99, 341] on div "customer Email [EMAIL_ADDRESS][DOMAIN_NAME] Edit Shipping Address [PERSON_NAME]…" at bounding box center [123, 303] width 226 height 258
copy span "7788916265"
drag, startPoint x: 132, startPoint y: 77, endPoint x: 200, endPoint y: 77, distance: 68.1
click at [200, 77] on h2 "Order # 4134879" at bounding box center [141, 77] width 141 height 27
copy h2 "4134879"
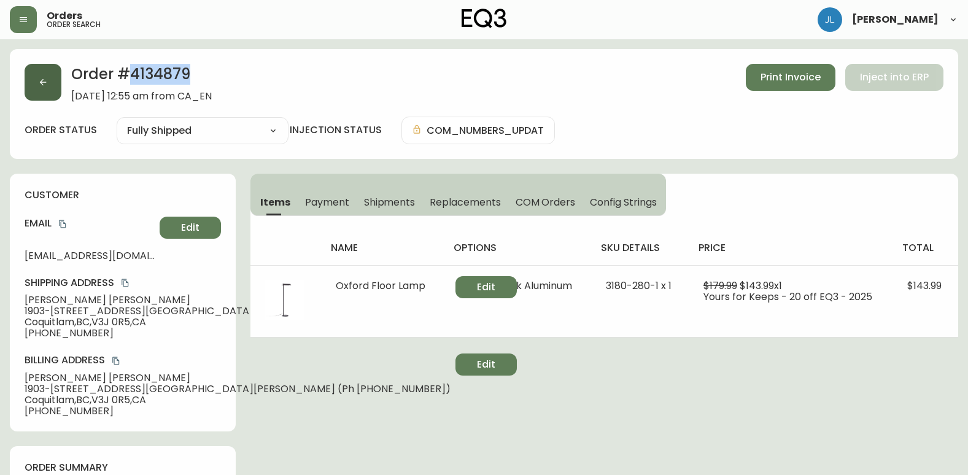
click at [42, 76] on button "button" at bounding box center [43, 82] width 37 height 37
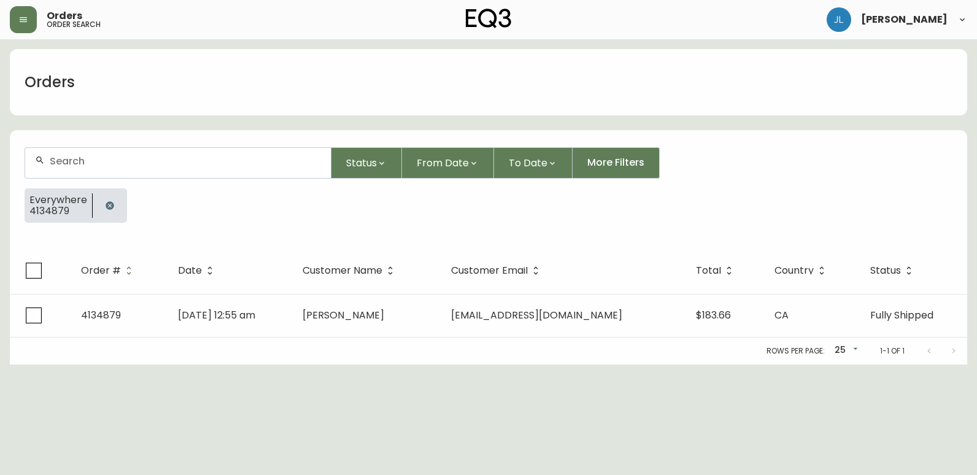
click at [111, 206] on icon "button" at bounding box center [110, 205] width 8 height 8
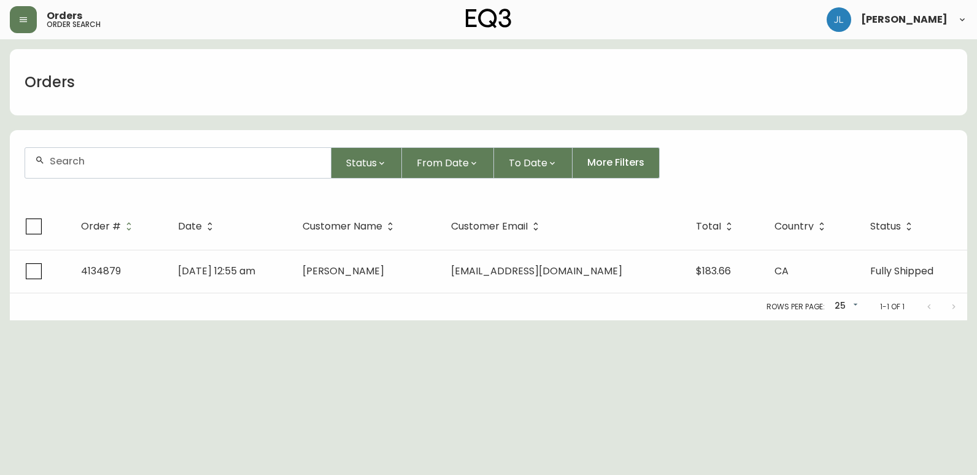
click at [141, 160] on input "text" at bounding box center [185, 161] width 271 height 12
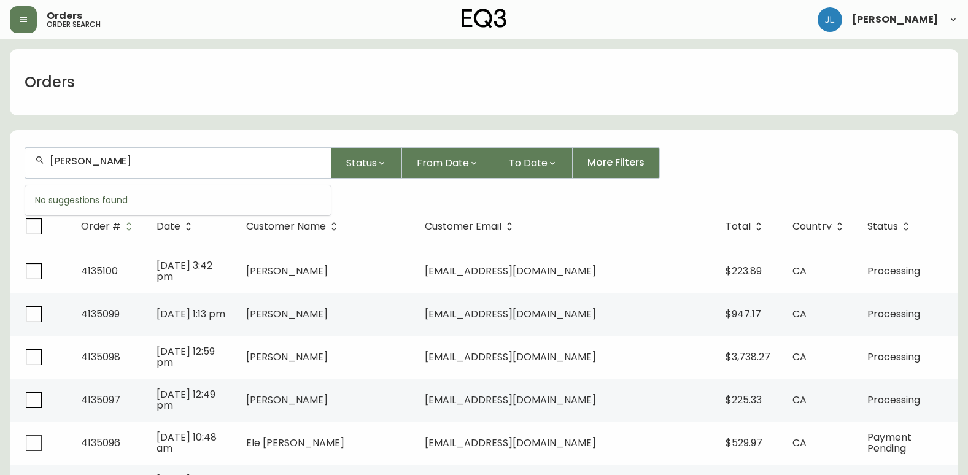
type input "[PERSON_NAME]"
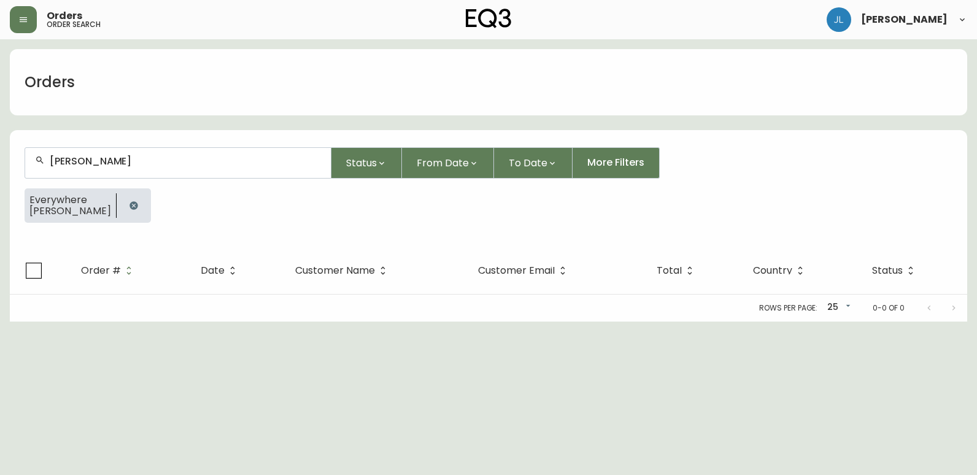
click at [129, 206] on icon "button" at bounding box center [134, 206] width 10 height 10
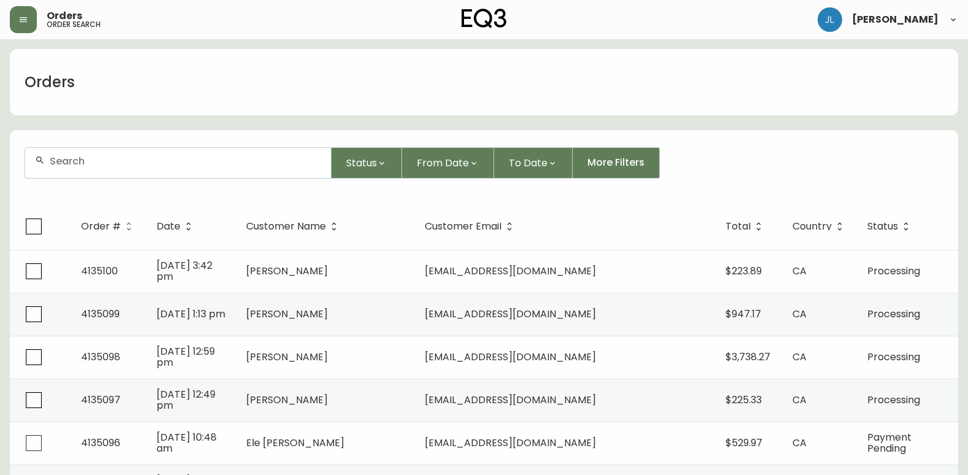
click at [158, 173] on div at bounding box center [178, 163] width 306 height 30
paste input "[EMAIL_ADDRESS][DOMAIN_NAME]"
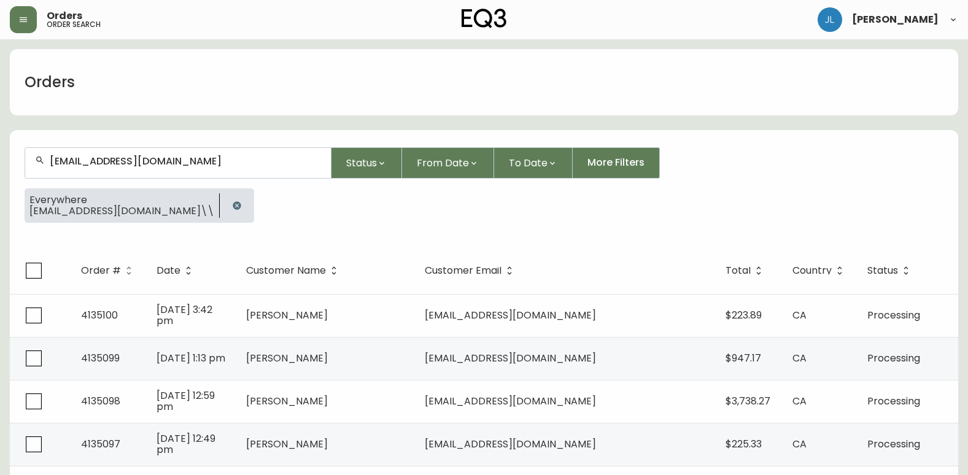
type input "[EMAIL_ADDRESS][DOMAIN_NAME]\\"
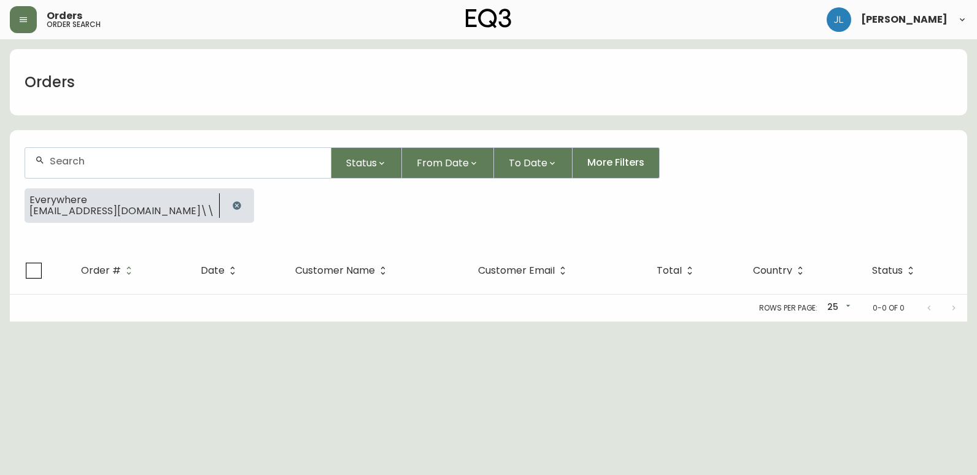
click at [233, 204] on icon "button" at bounding box center [237, 205] width 8 height 8
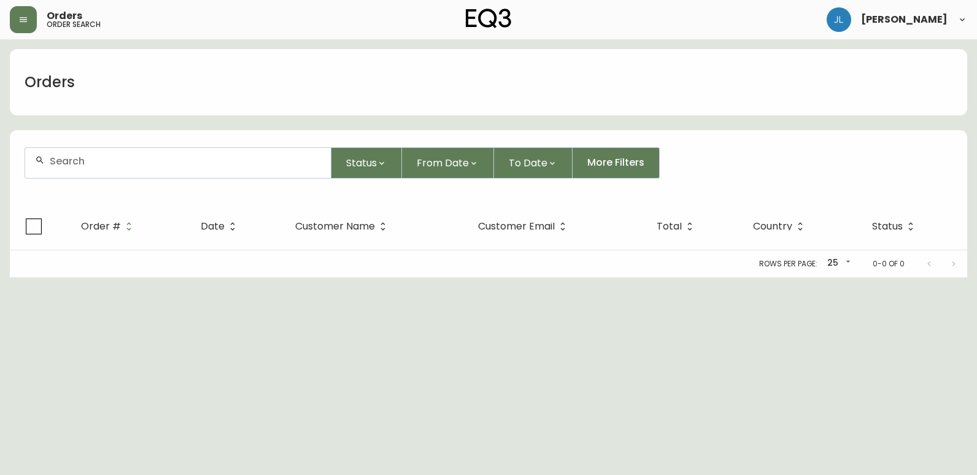
click at [173, 172] on div at bounding box center [178, 163] width 306 height 30
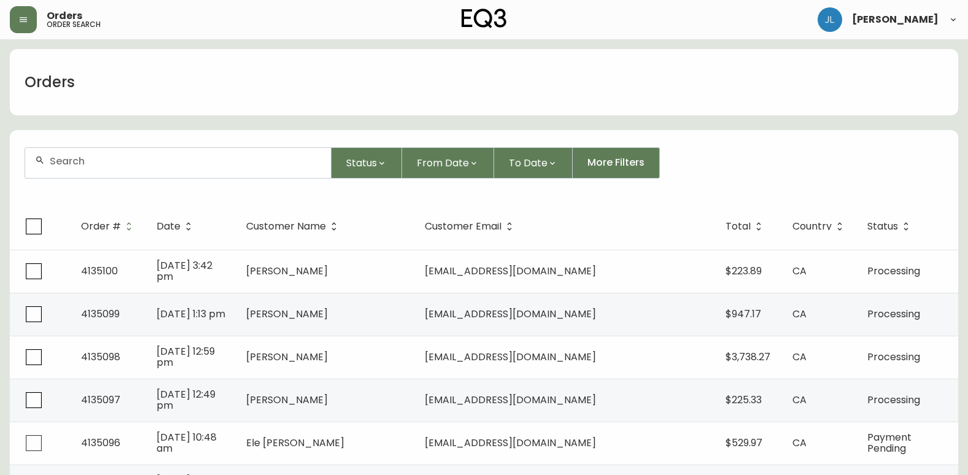
paste input "[EMAIL_ADDRESS][DOMAIN_NAME]"
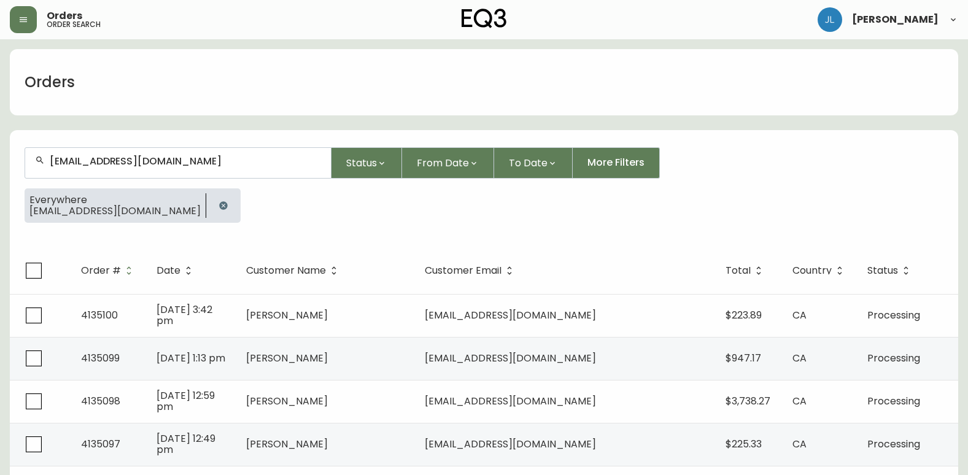
type input "[EMAIL_ADDRESS][DOMAIN_NAME]"
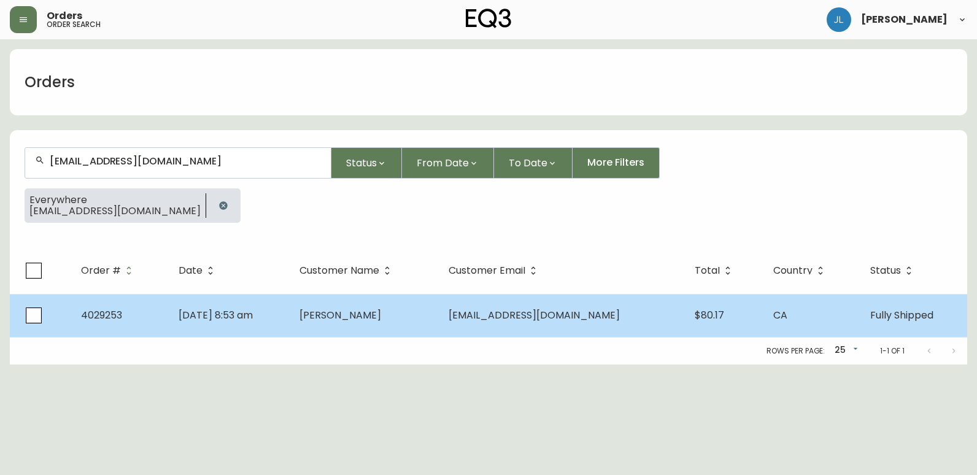
click at [290, 316] on td "[DATE] 8:53 am" at bounding box center [230, 315] width 122 height 43
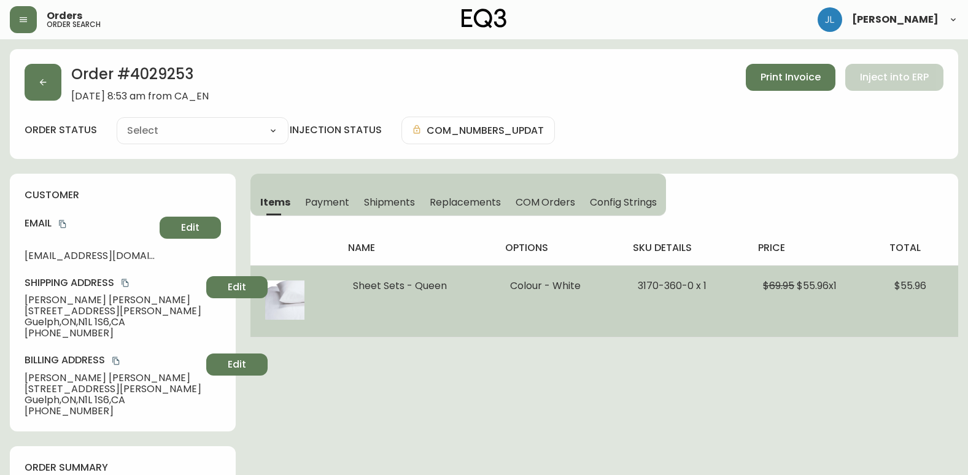
type input "Fully Shipped"
select select "FULLY_SHIPPED"
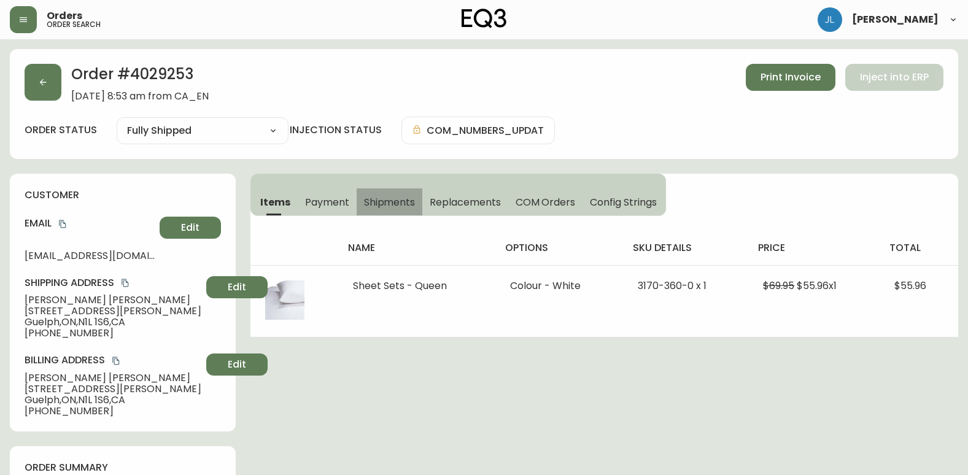
click at [390, 197] on span "Shipments" at bounding box center [390, 202] width 52 height 13
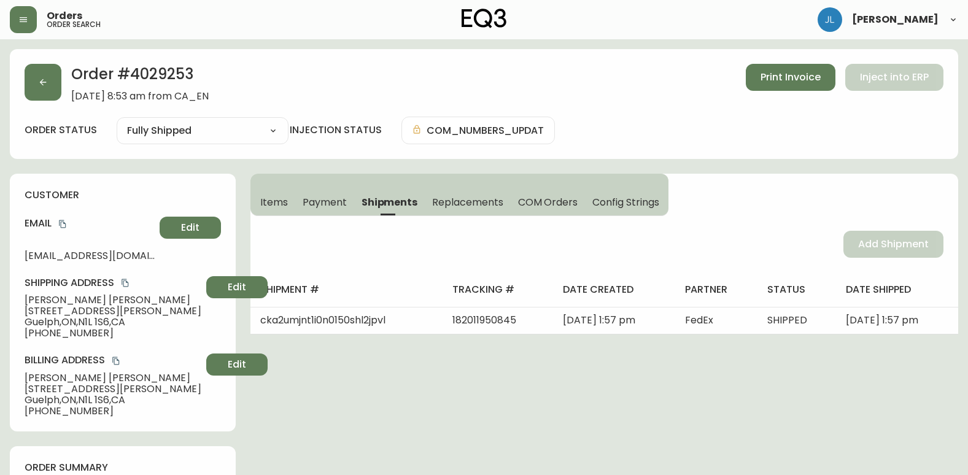
click at [271, 203] on span "Items" at bounding box center [274, 202] width 28 height 13
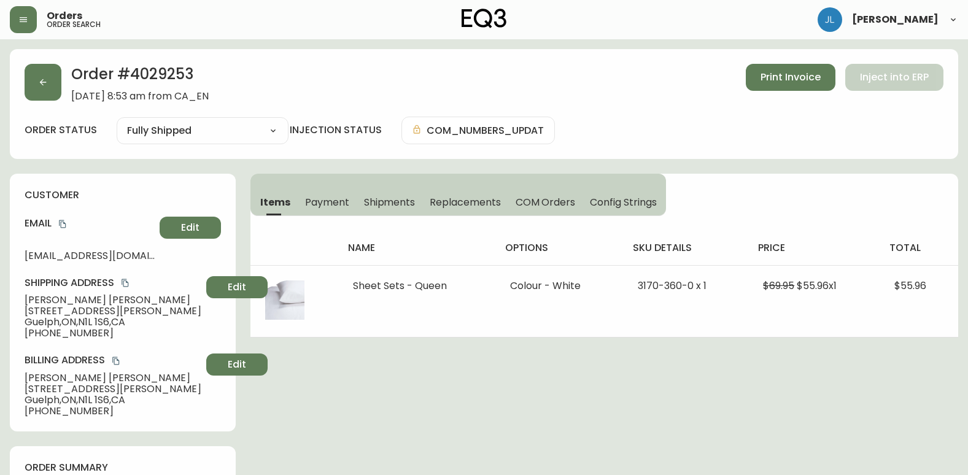
click at [334, 9] on div "Orders order search [PERSON_NAME]" at bounding box center [484, 19] width 948 height 39
drag, startPoint x: 295, startPoint y: 80, endPoint x: 187, endPoint y: 80, distance: 107.4
click at [293, 80] on div "Order # 4029253 [DATE] 8:53 am from CA_EN Print Invoice Inject into ERP" at bounding box center [484, 83] width 919 height 38
click at [47, 80] on icon "button" at bounding box center [43, 82] width 10 height 10
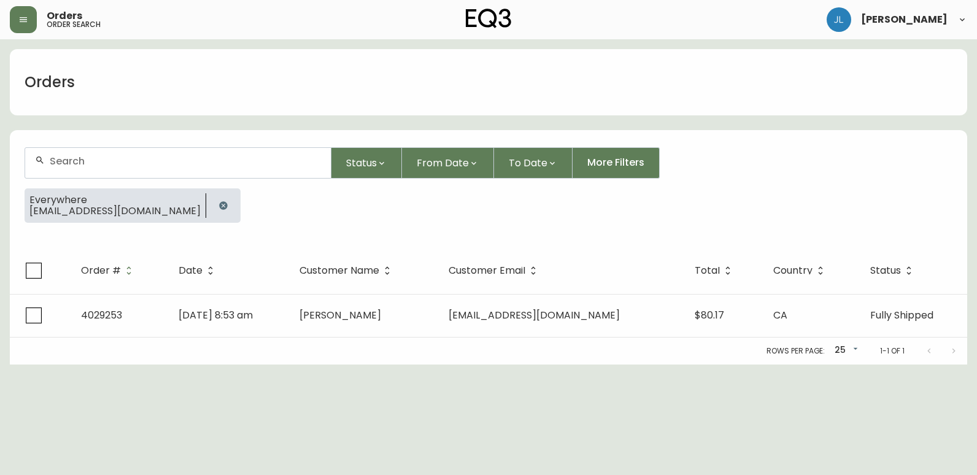
click at [219, 205] on icon "button" at bounding box center [224, 206] width 10 height 10
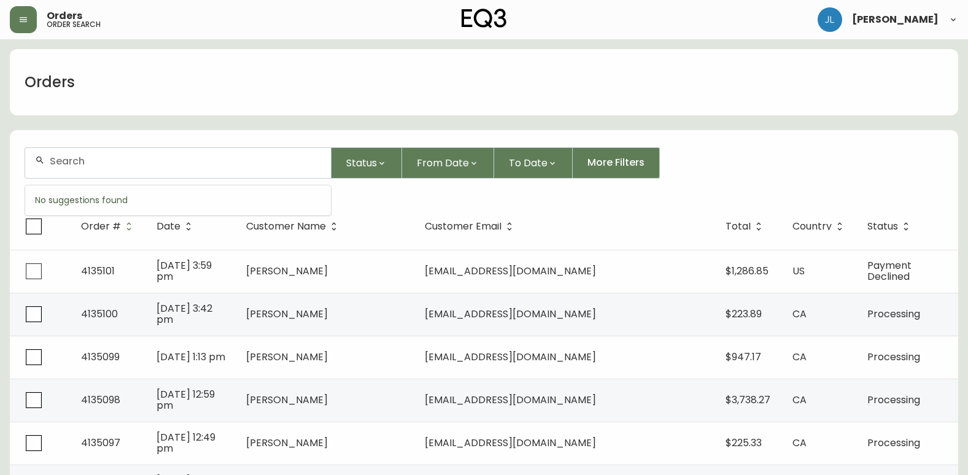
click at [162, 164] on input "text" at bounding box center [185, 161] width 271 height 12
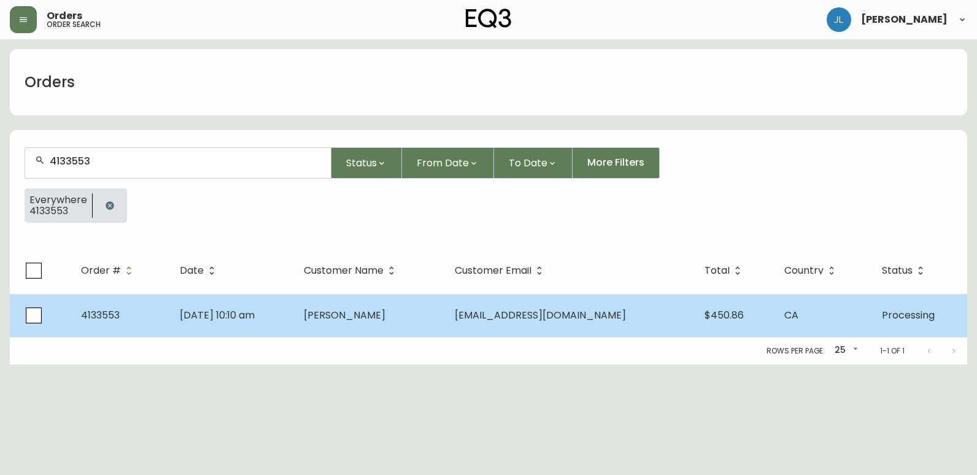
type input "4133553"
click at [294, 313] on td "[DATE] 10:10 am" at bounding box center [232, 315] width 124 height 43
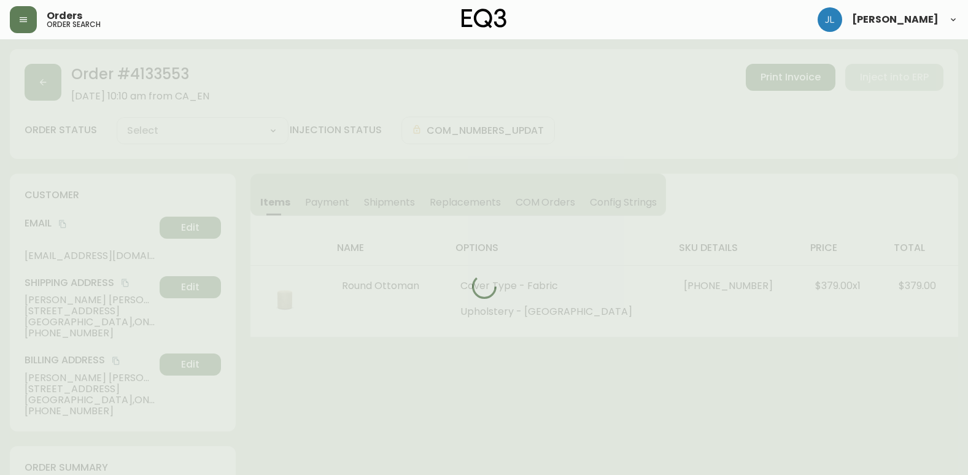
type input "Processing"
select select "PROCESSING"
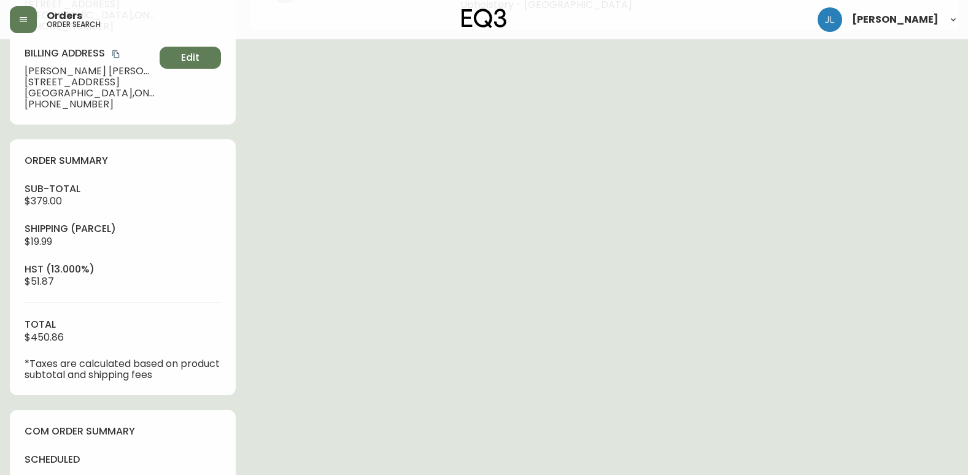
scroll to position [368, 0]
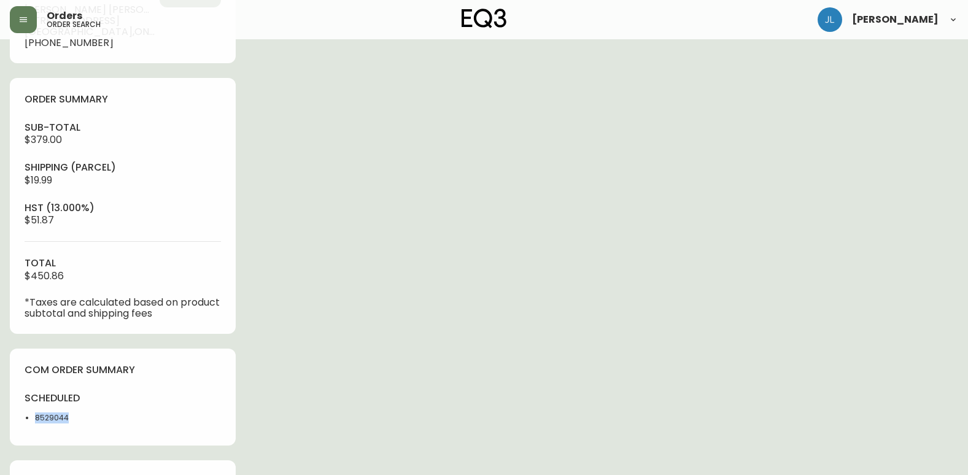
drag, startPoint x: 79, startPoint y: 418, endPoint x: 28, endPoint y: 422, distance: 51.7
click at [35, 422] on li "8529044" at bounding box center [75, 418] width 80 height 11
copy li "8529044"
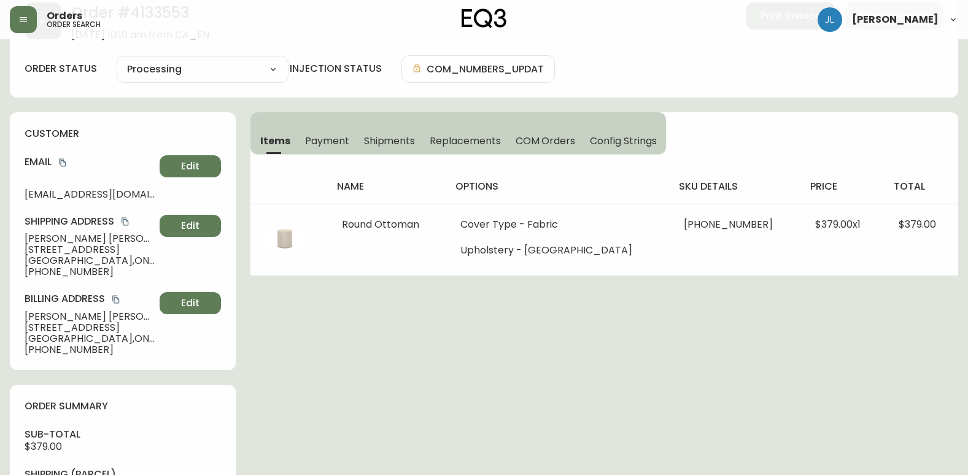
scroll to position [0, 0]
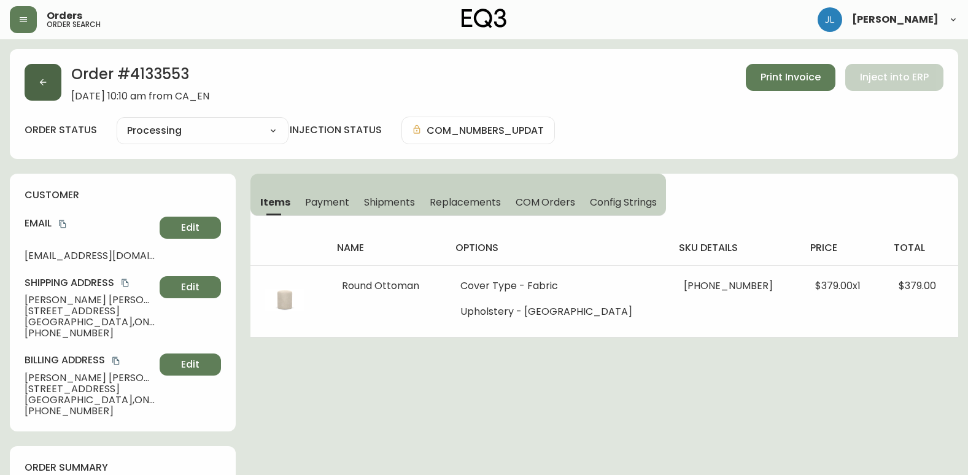
click at [47, 91] on button "button" at bounding box center [43, 82] width 37 height 37
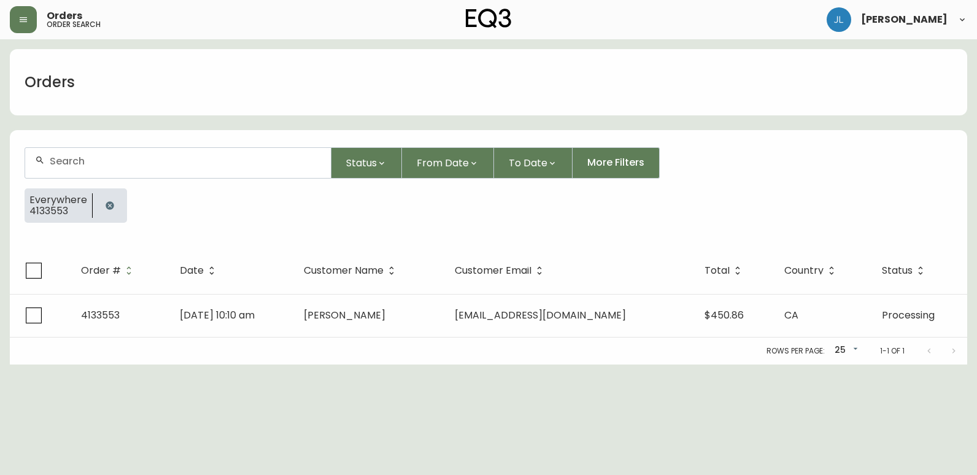
click at [101, 204] on button "button" at bounding box center [110, 205] width 25 height 25
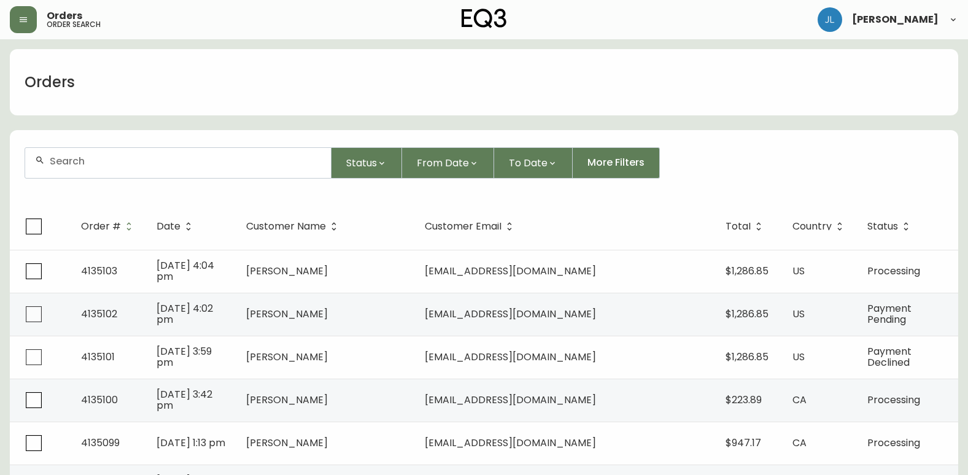
click at [114, 163] on input "text" at bounding box center [185, 161] width 271 height 12
paste input "4133284"
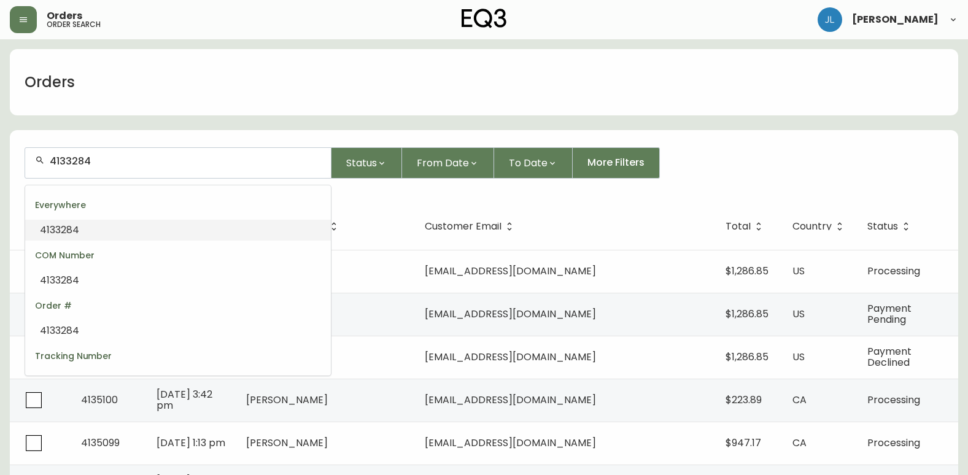
type input "4133284"
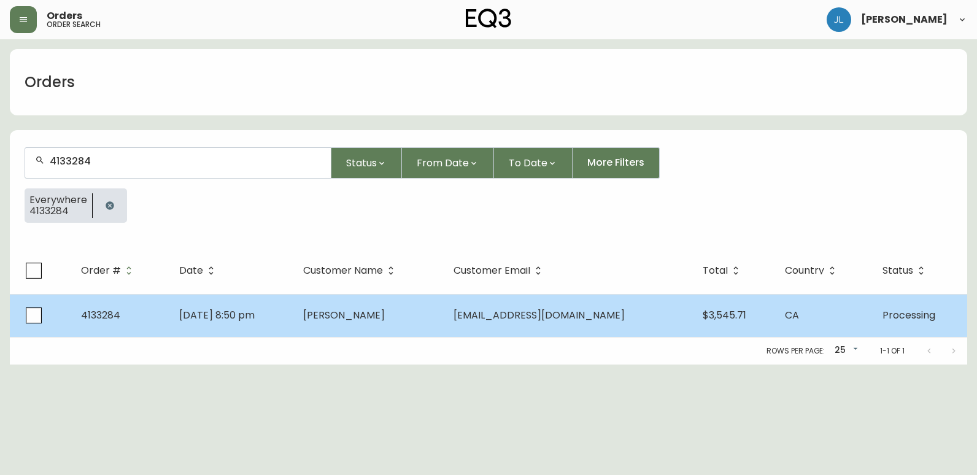
click at [293, 311] on td "[DATE] 8:50 pm" at bounding box center [231, 315] width 124 height 43
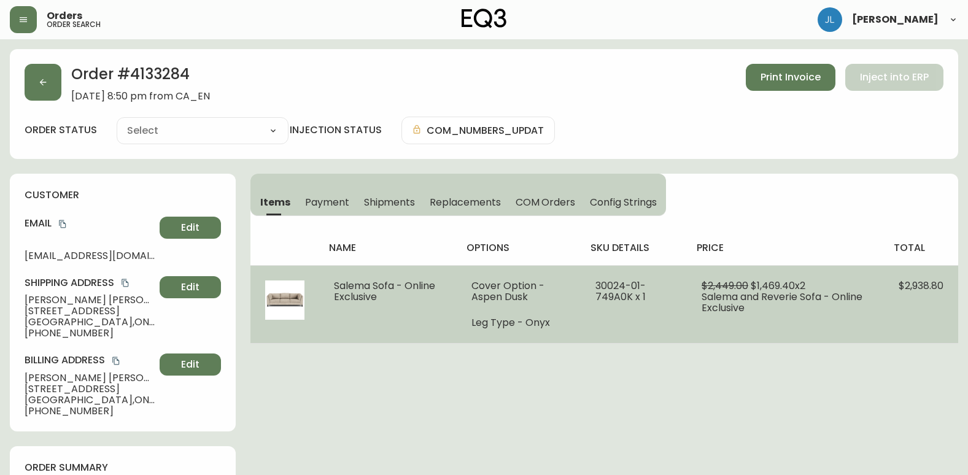
type input "Processing"
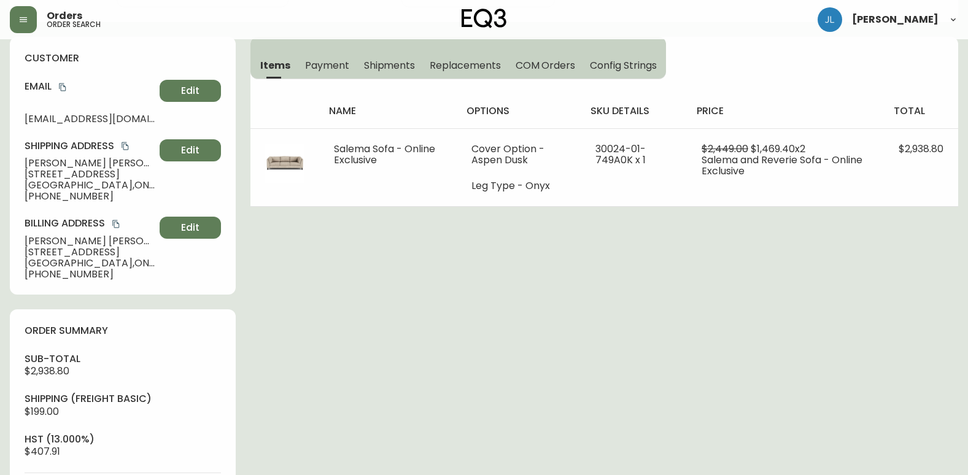
select select "PROCESSING"
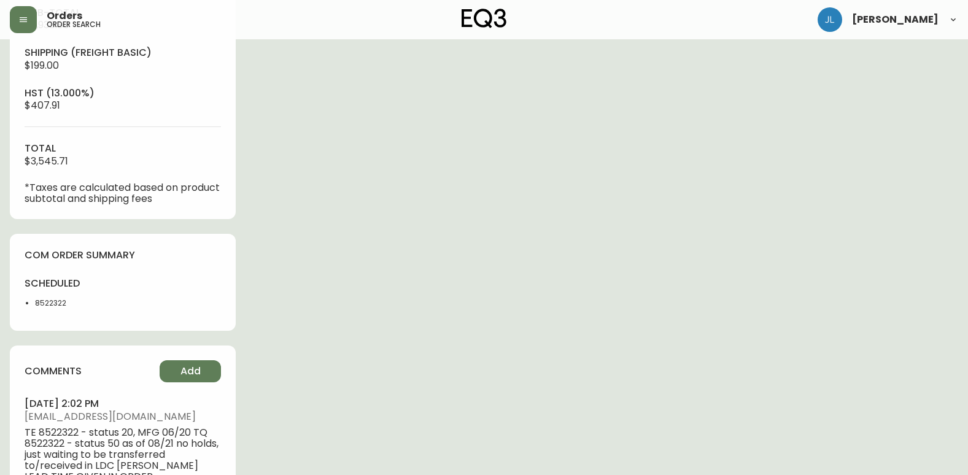
scroll to position [675, 0]
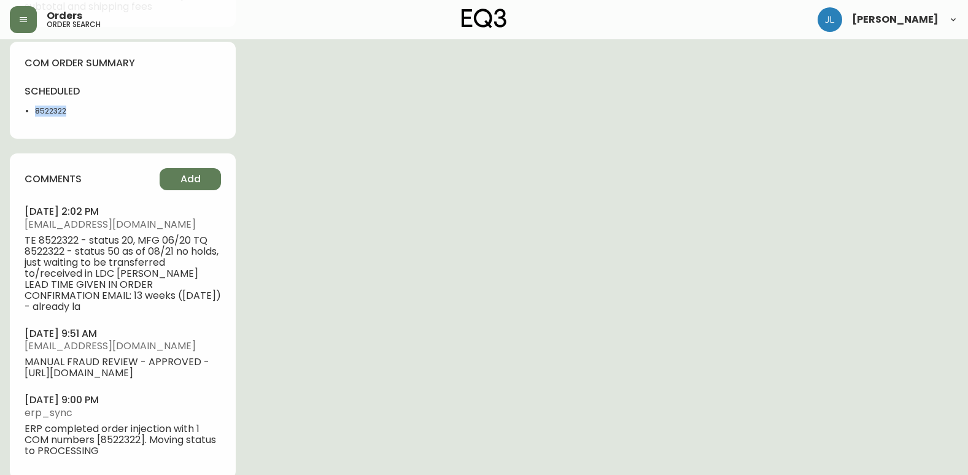
drag, startPoint x: 95, startPoint y: 108, endPoint x: 19, endPoint y: 111, distance: 76.2
click at [19, 111] on div "com order summary scheduled 8522322" at bounding box center [123, 91] width 226 height 98
copy li "8522322"
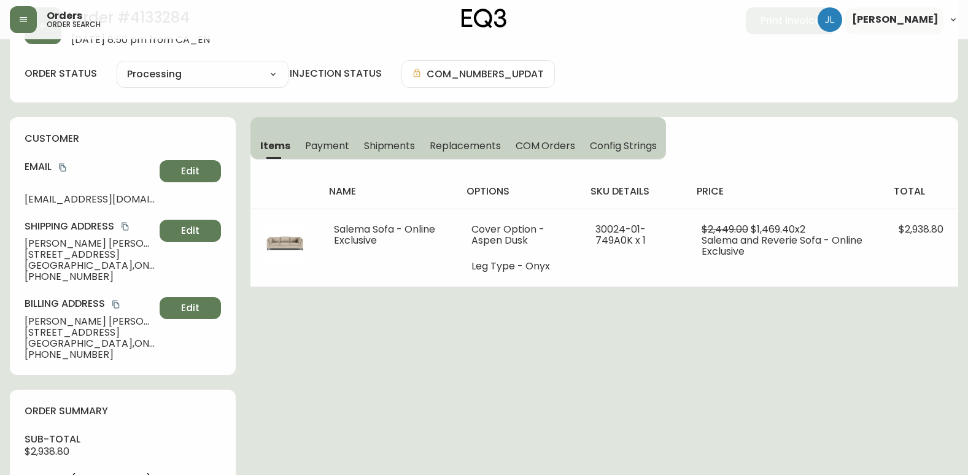
scroll to position [0, 0]
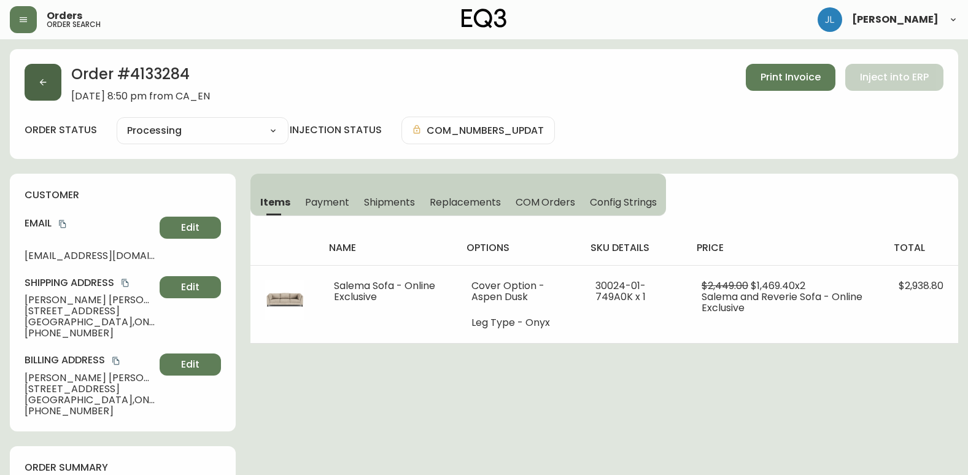
click at [38, 74] on button "button" at bounding box center [43, 82] width 37 height 37
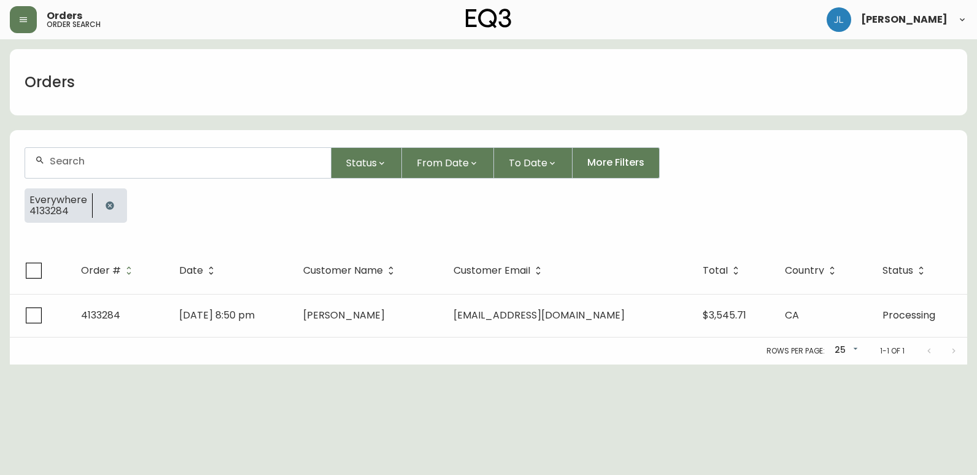
click at [111, 200] on button "button" at bounding box center [110, 205] width 25 height 25
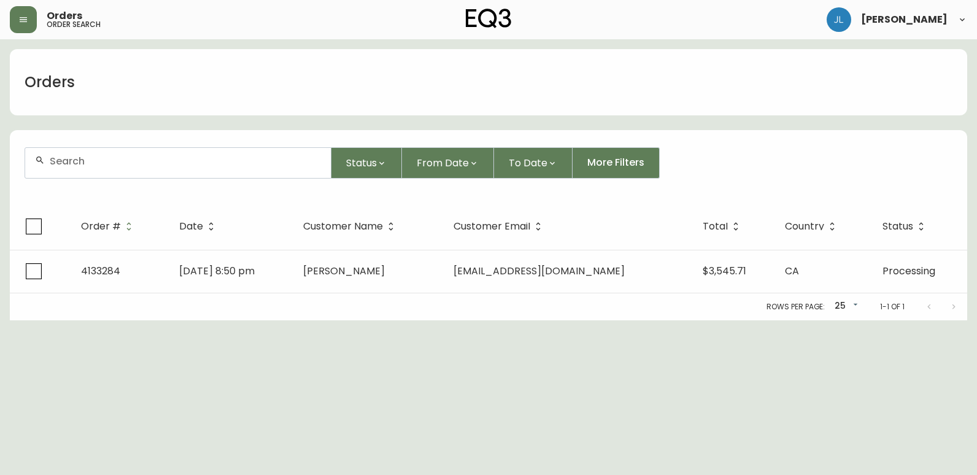
click at [111, 172] on div at bounding box center [178, 163] width 306 height 30
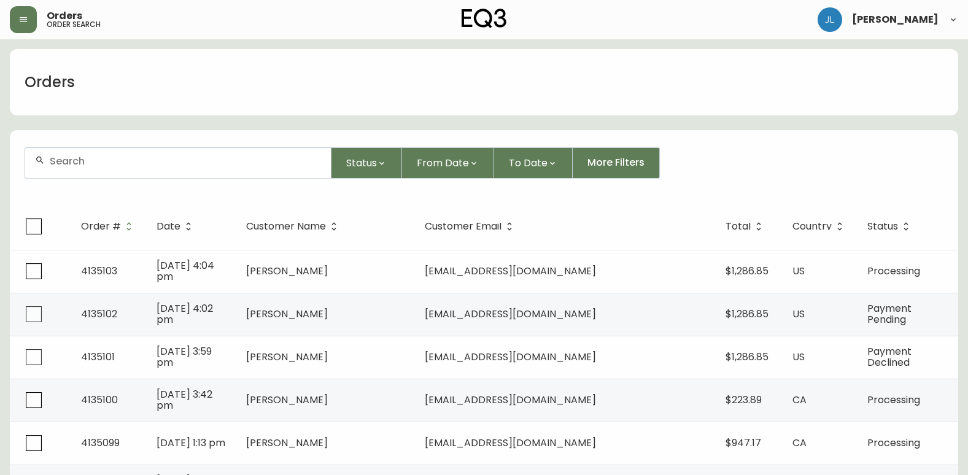
paste input "4133010"
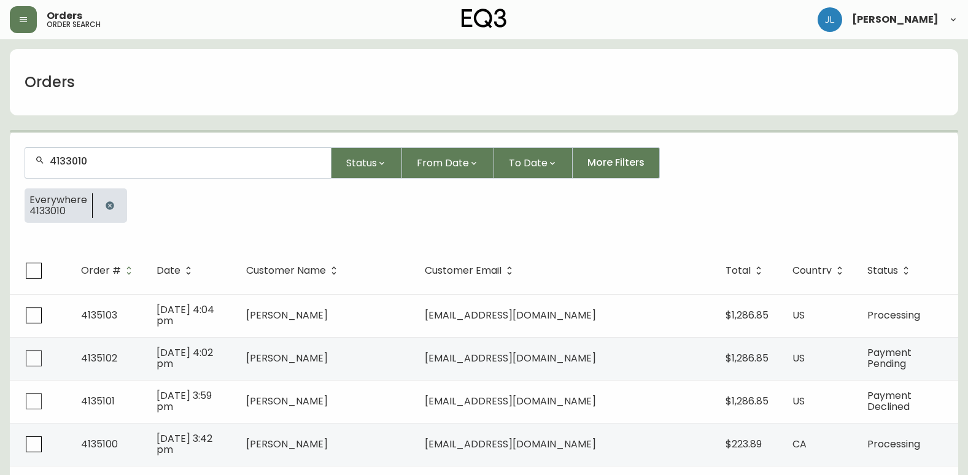
type input "4133010"
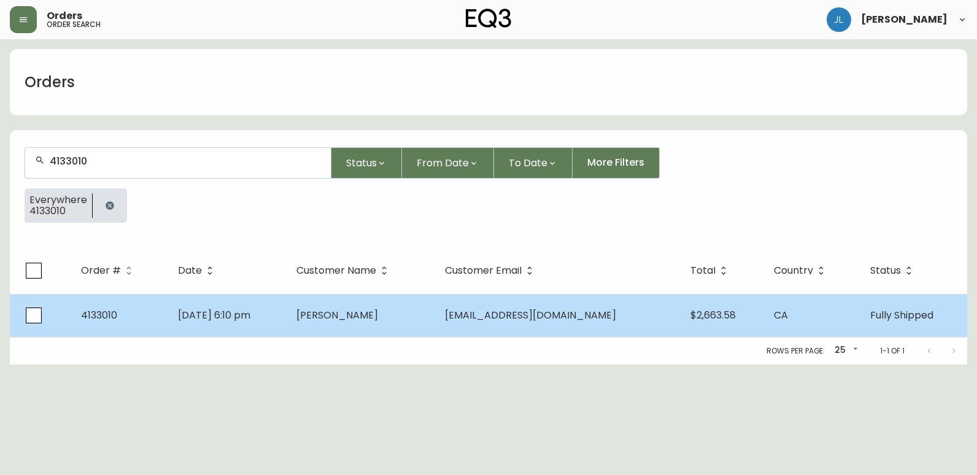
click at [287, 314] on td "[DATE] 6:10 pm" at bounding box center [227, 315] width 118 height 43
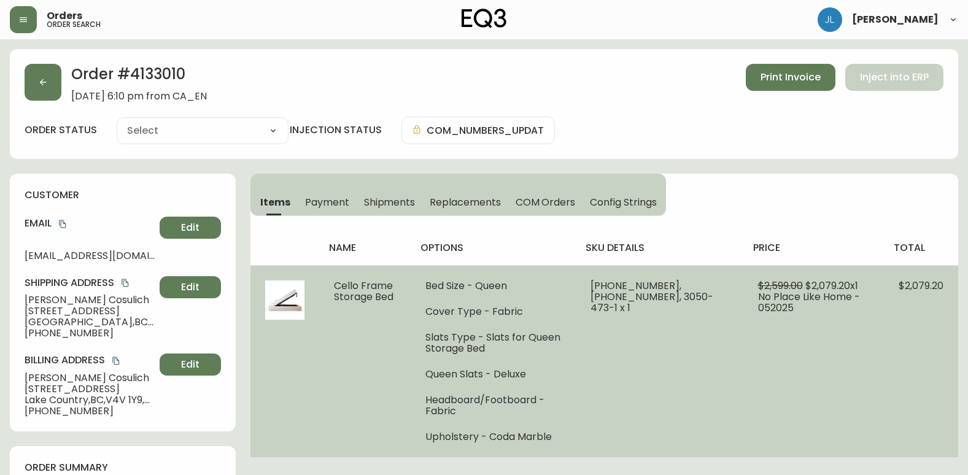
type input "Fully Shipped"
select select "FULLY_SHIPPED"
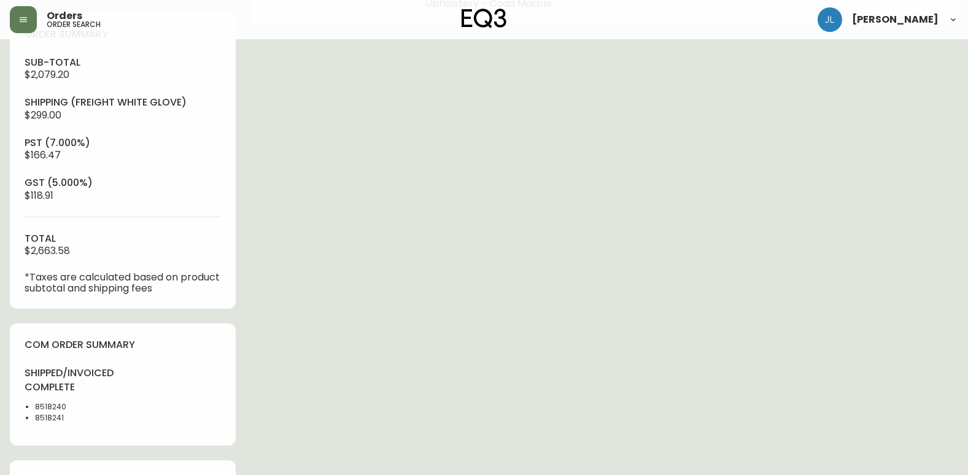
scroll to position [491, 0]
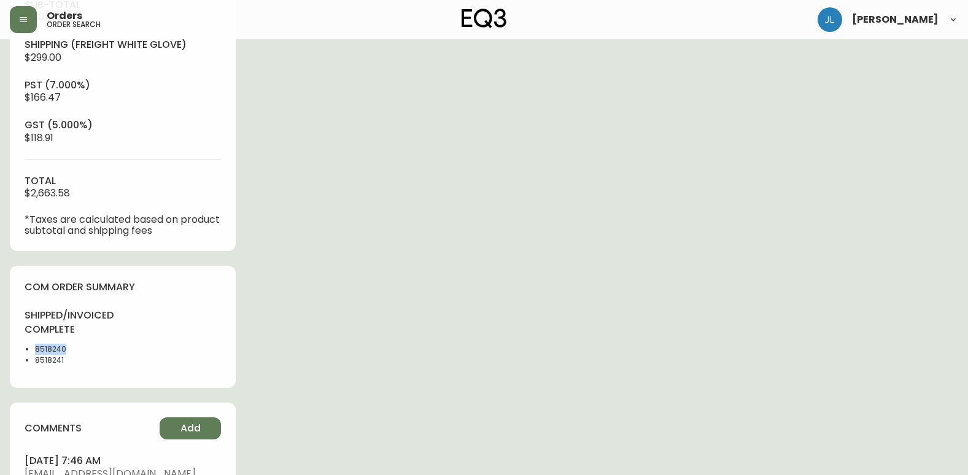
drag, startPoint x: 82, startPoint y: 352, endPoint x: 29, endPoint y: 352, distance: 53.4
click at [29, 352] on ul "8518240 8518241" at bounding box center [70, 355] width 91 height 22
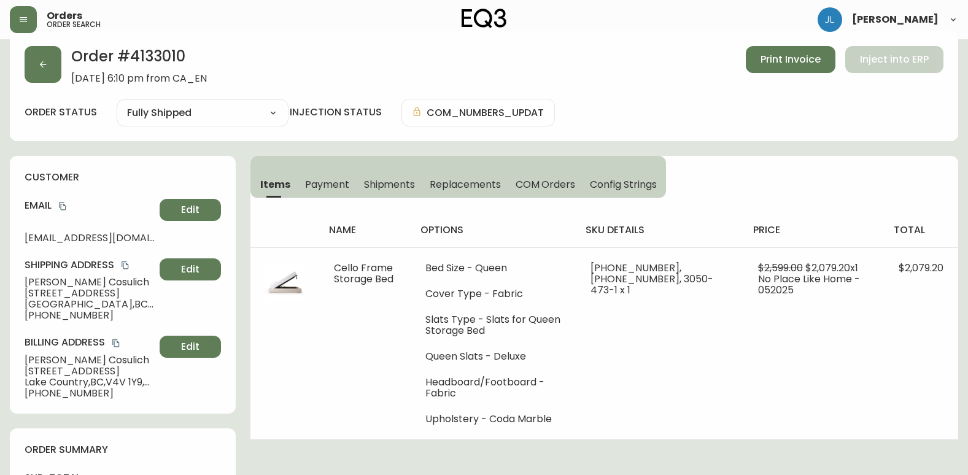
scroll to position [0, 0]
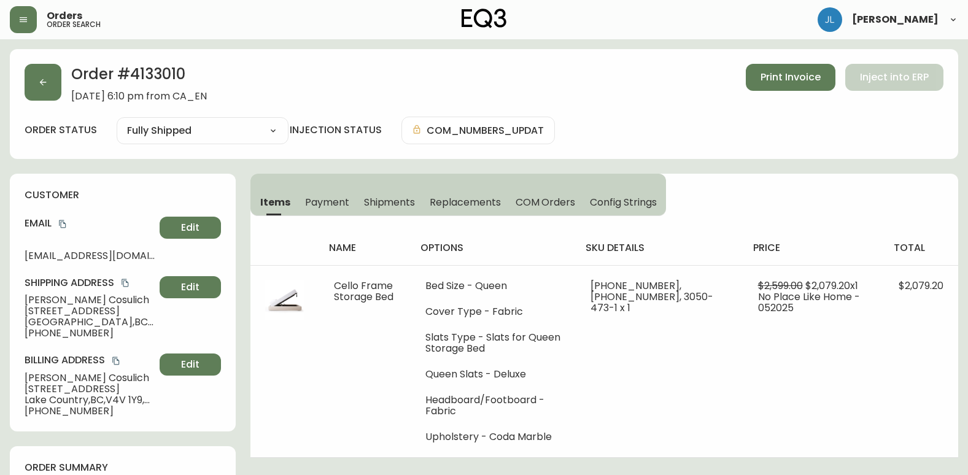
click at [377, 204] on span "Shipments" at bounding box center [390, 202] width 52 height 13
